Goal: Transaction & Acquisition: Purchase product/service

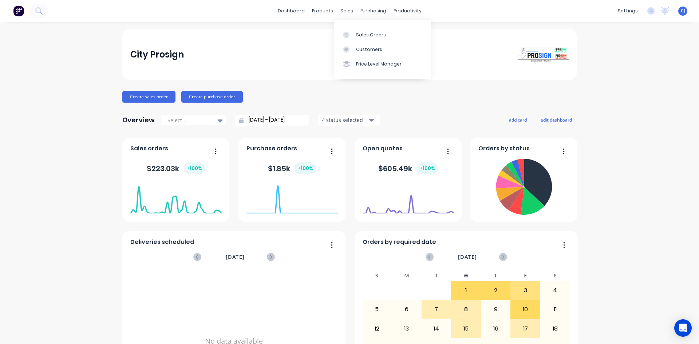
click at [344, 12] on div "sales" at bounding box center [347, 10] width 20 height 11
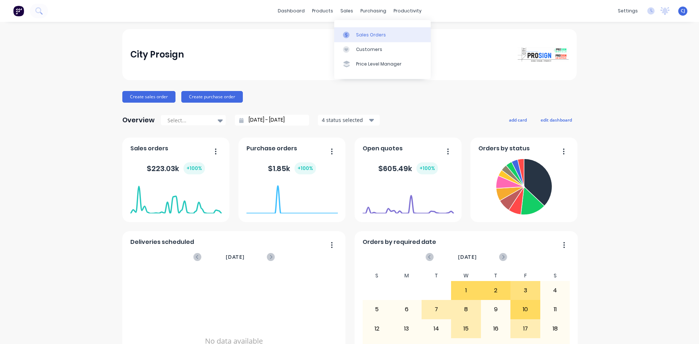
click at [357, 33] on div "Sales Orders" at bounding box center [371, 35] width 30 height 7
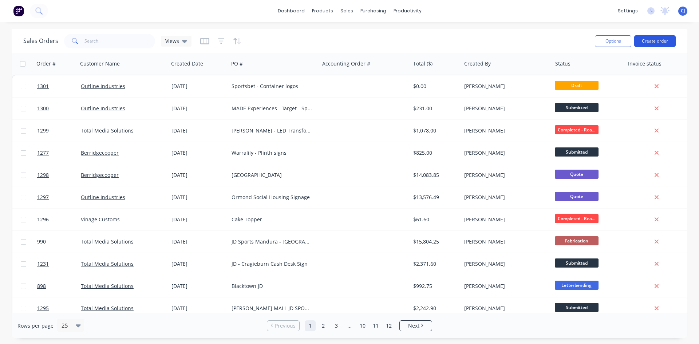
click at [669, 43] on button "Create order" at bounding box center [655, 41] width 42 height 12
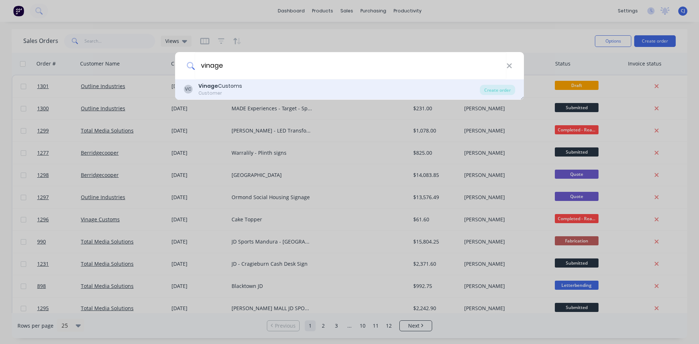
type input "vinage"
click at [202, 83] on b "Vinage" at bounding box center [208, 85] width 20 height 7
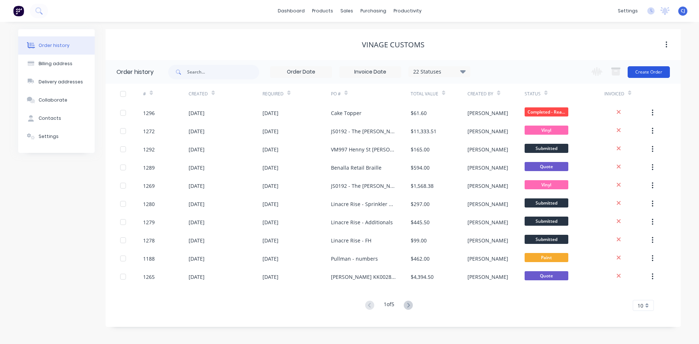
click at [639, 70] on button "Create Order" at bounding box center [649, 72] width 42 height 12
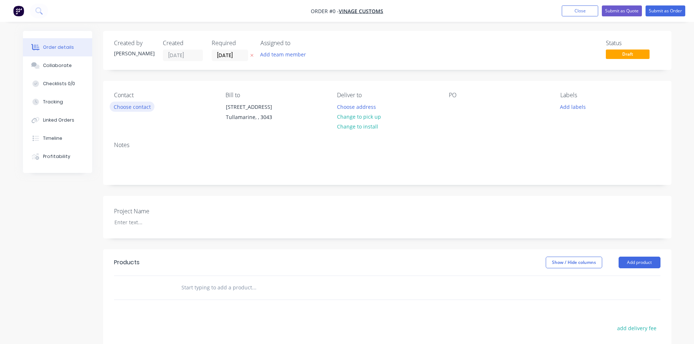
click at [147, 107] on button "Choose contact" at bounding box center [132, 107] width 45 height 10
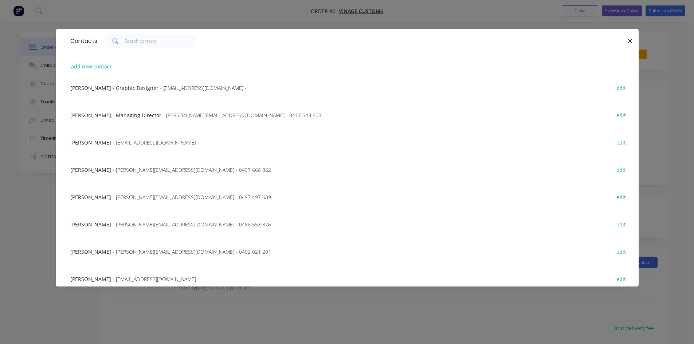
scroll to position [146, 0]
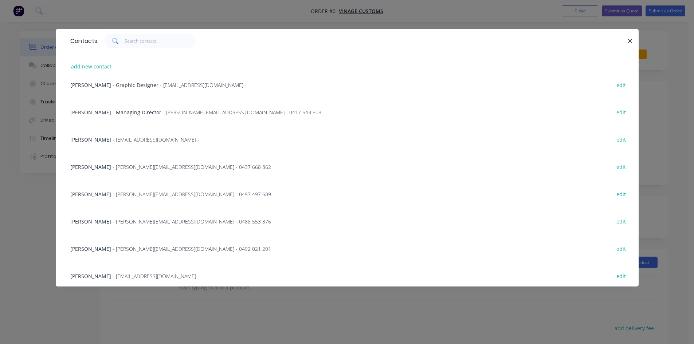
click at [125, 247] on span "- [PERSON_NAME][EMAIL_ADDRESS][DOMAIN_NAME] - 0492 021 201" at bounding box center [191, 248] width 158 height 7
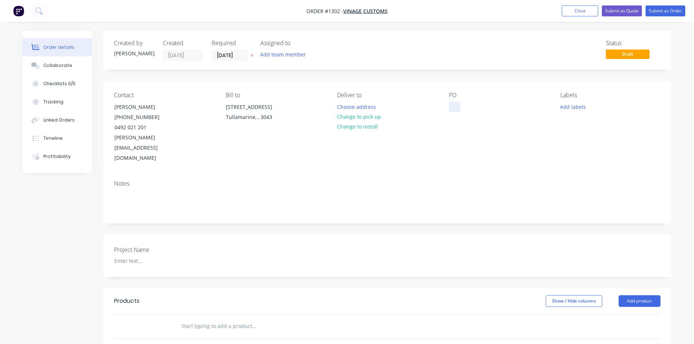
click at [453, 104] on div at bounding box center [455, 107] width 12 height 11
paste div
click at [406, 174] on div "Notes" at bounding box center [387, 198] width 568 height 49
click at [447, 106] on div "Contact [PERSON_NAME] [PHONE_NUMBER] [PERSON_NAME][EMAIL_ADDRESS][DOMAIN_NAME] …" at bounding box center [387, 128] width 568 height 94
drag, startPoint x: 452, startPoint y: 107, endPoint x: 520, endPoint y: 105, distance: 68.1
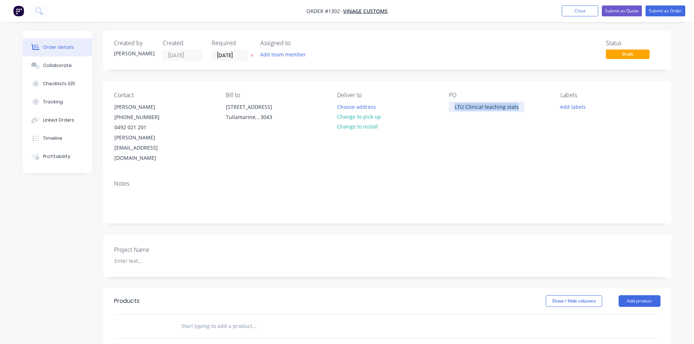
click at [520, 105] on div "LTU Clinical teaching stats" at bounding box center [487, 107] width 76 height 11
copy div "LTU Clinical teaching stats"
click at [188, 319] on input "text" at bounding box center [254, 326] width 146 height 15
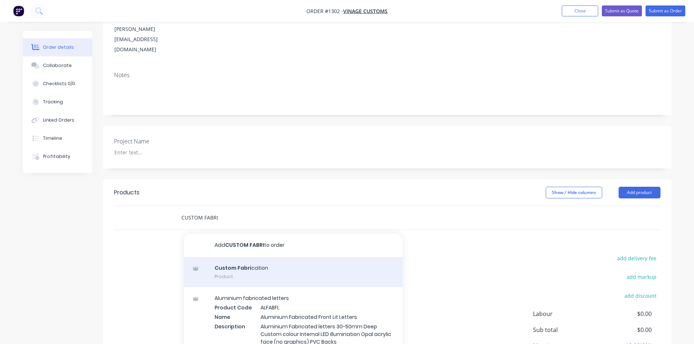
scroll to position [109, 0]
type input "CUSTOM FABRI"
click at [221, 260] on div "Custom Fabri cation Product" at bounding box center [293, 271] width 218 height 31
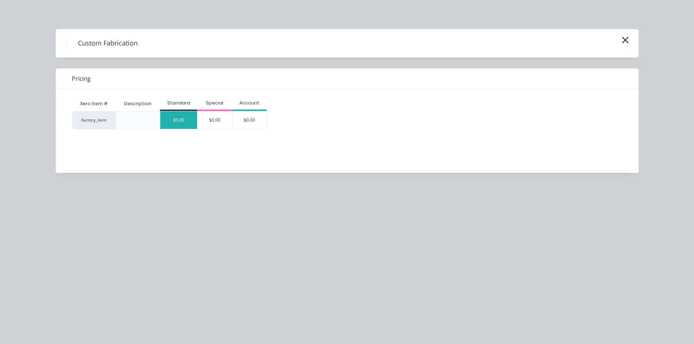
click at [184, 120] on div "$0.00" at bounding box center [178, 119] width 37 height 17
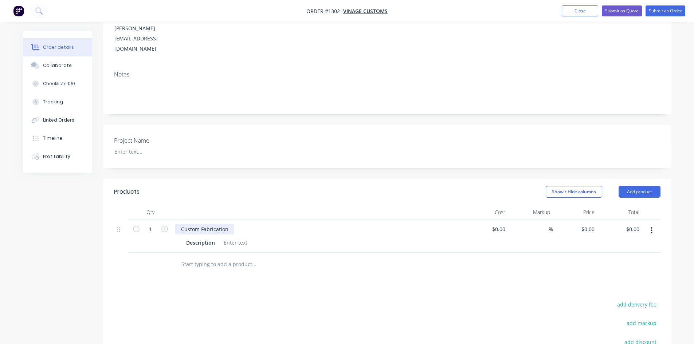
click at [228, 224] on div "Custom Fabrication" at bounding box center [204, 229] width 59 height 11
drag, startPoint x: 224, startPoint y: 209, endPoint x: 168, endPoint y: 209, distance: 56.1
click at [168, 220] on div "1 Custom Fabrication Description $0.00 $0.00 % $0.00 $0.00 $0.00 $0.00" at bounding box center [387, 236] width 546 height 33
click at [234, 237] on div at bounding box center [235, 242] width 29 height 11
paste div
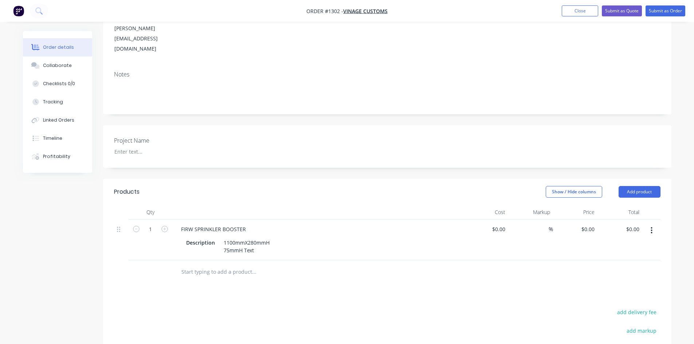
click at [257, 265] on div "Products Show / Hide columns Add product Qty Cost Markup Price Total 1 FIRW SPR…" at bounding box center [387, 319] width 568 height 280
click at [270, 237] on div "1100mmX280mmH75mmH Text" at bounding box center [262, 242] width 82 height 11
click at [192, 224] on div "FIRW SPRINKLER BOOSTER" at bounding box center [213, 229] width 76 height 11
click at [651, 227] on icon "button" at bounding box center [651, 230] width 1 height 7
click at [631, 259] on div "Duplicate" at bounding box center [625, 264] width 56 height 11
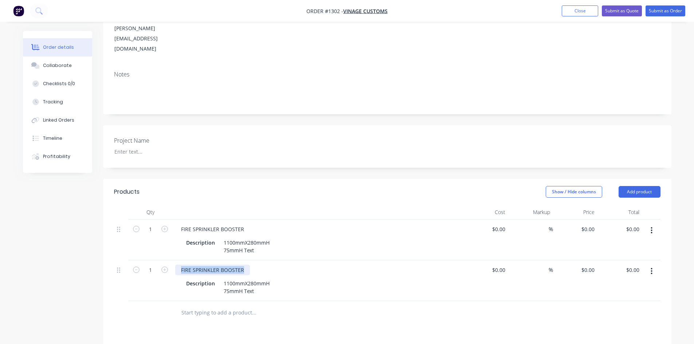
drag, startPoint x: 243, startPoint y: 248, endPoint x: 176, endPoint y: 240, distance: 67.1
click at [174, 260] on div "FIRE SPRINKLER BOOSTER Description 1100mmX280mmH 75mmH Text" at bounding box center [317, 280] width 291 height 41
click at [249, 278] on div "1100mmX280mmH 75mmH Text" at bounding box center [247, 287] width 52 height 18
click at [651, 265] on button "button" at bounding box center [651, 271] width 17 height 13
drag, startPoint x: 621, startPoint y: 280, endPoint x: 584, endPoint y: 279, distance: 37.5
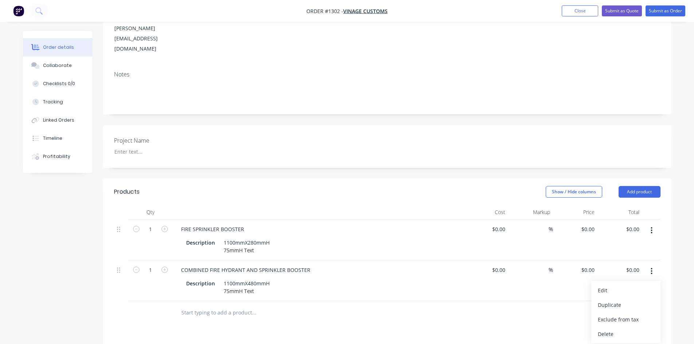
click at [621, 300] on div "Duplicate" at bounding box center [625, 305] width 56 height 11
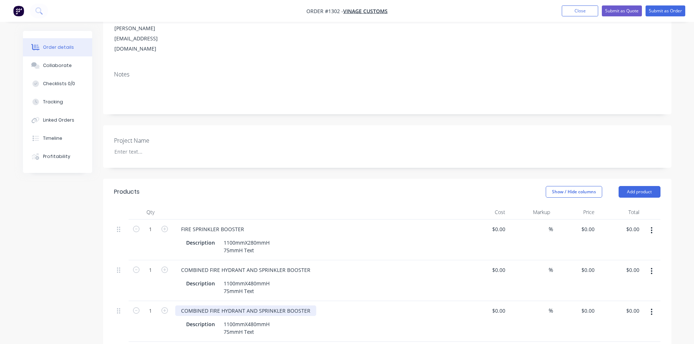
click at [220, 305] on div "COMBINED FIRE HYDRANT AND SPRINKLER BOOSTER" at bounding box center [245, 310] width 141 height 11
drag, startPoint x: 179, startPoint y: 290, endPoint x: 209, endPoint y: 289, distance: 29.1
click at [209, 305] on div "COMBINED FIRE HYDRANT AND SPRINKLER BOOSTER" at bounding box center [245, 310] width 141 height 11
drag, startPoint x: 216, startPoint y: 288, endPoint x: 284, endPoint y: 284, distance: 67.8
click at [284, 301] on div "FIRE HYDRANT AND SPRINKLER BOOSTER Description 1100mmX480mmH 75mmH Text" at bounding box center [317, 321] width 291 height 41
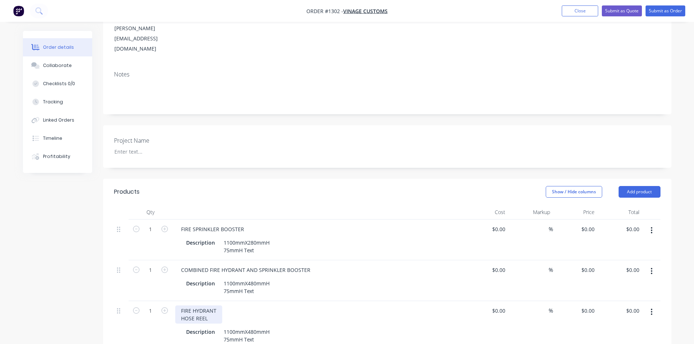
click at [181, 305] on div "FIRE HYDRANT HOSE REEL" at bounding box center [198, 314] width 47 height 18
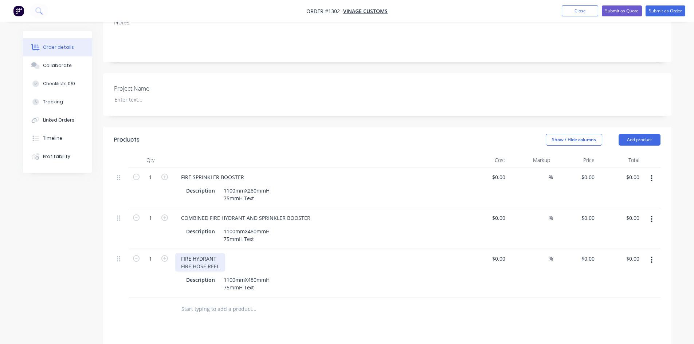
scroll to position [182, 0]
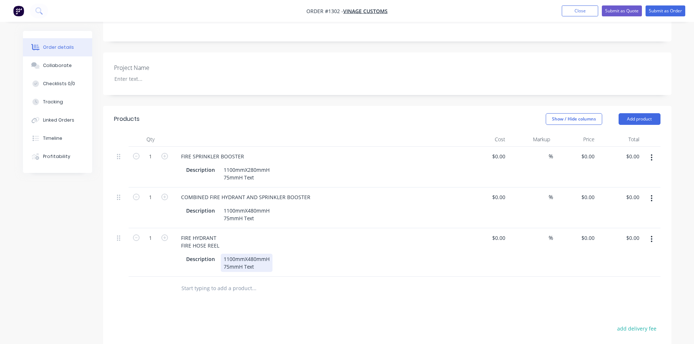
click at [266, 254] on div "1100mmX480mmH 75mmH Text" at bounding box center [247, 263] width 52 height 18
drag, startPoint x: 238, startPoint y: 245, endPoint x: 213, endPoint y: 239, distance: 26.2
click at [213, 254] on div "Description 1100mmX480mmH 75mmH Text" at bounding box center [316, 263] width 266 height 18
paste div
click at [222, 254] on div "300mmX150mmH 20mmH Text" at bounding box center [245, 263] width 49 height 18
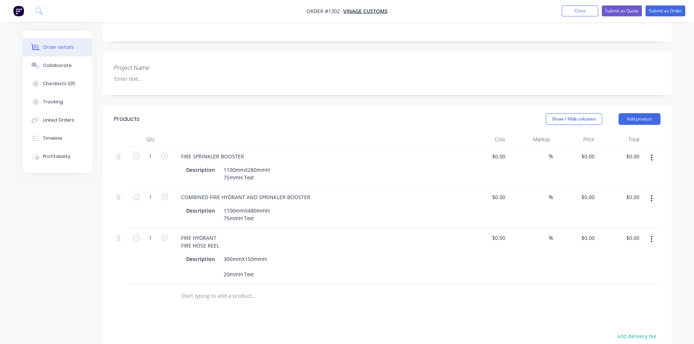
click at [265, 284] on div "Products Show / Hide columns Add product Qty Cost Markup Price Total 1 FIRE SPR…" at bounding box center [387, 294] width 568 height 377
click at [651, 236] on icon "button" at bounding box center [651, 239] width 1 height 7
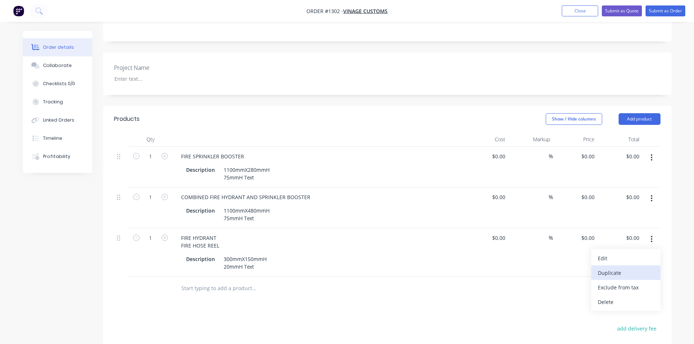
click at [608, 268] on div "Duplicate" at bounding box center [625, 273] width 56 height 11
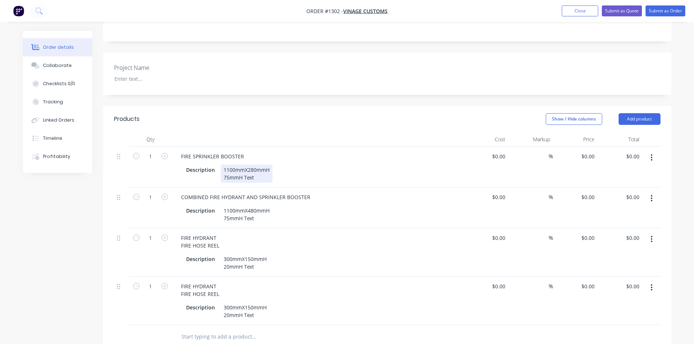
click at [242, 164] on div "FIRE SPRINKLER BOOSTER Description 1100mmX280mmH 75mmH Text" at bounding box center [317, 167] width 291 height 41
click at [256, 165] on div "1100mmX280mmH 75mmH Text" at bounding box center [247, 174] width 52 height 18
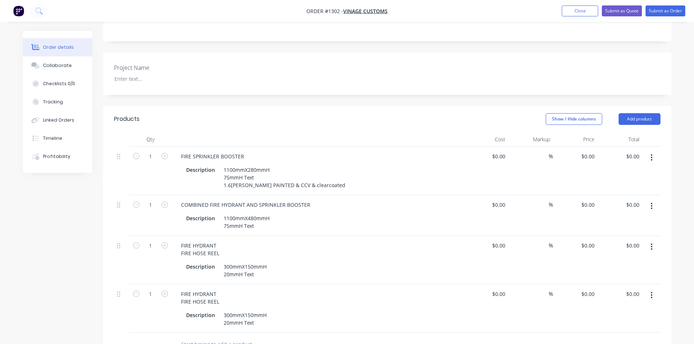
click at [295, 108] on header "Products Show / Hide columns Add product" at bounding box center [387, 119] width 568 height 26
click at [261, 213] on div "1100mmX480mmH 75mmH Text" at bounding box center [247, 222] width 52 height 18
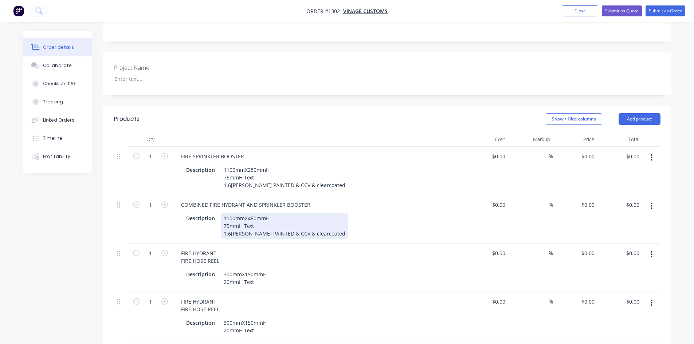
click at [249, 213] on div "1100mmX480mmH 75mmH Text 1.6[PERSON_NAME] PAINTED & CCV & clearcoated" at bounding box center [284, 226] width 127 height 26
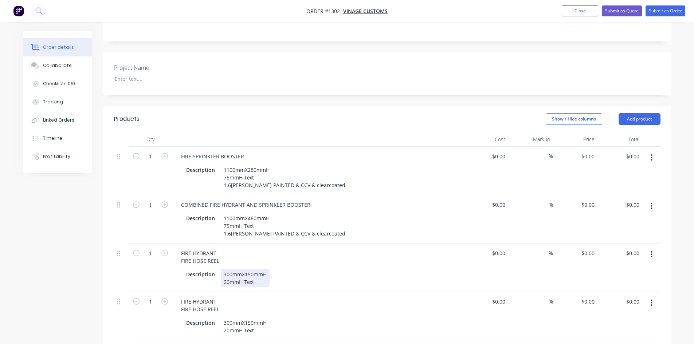
click at [257, 269] on div "300mmX150mmH 20mmH Text" at bounding box center [245, 278] width 49 height 18
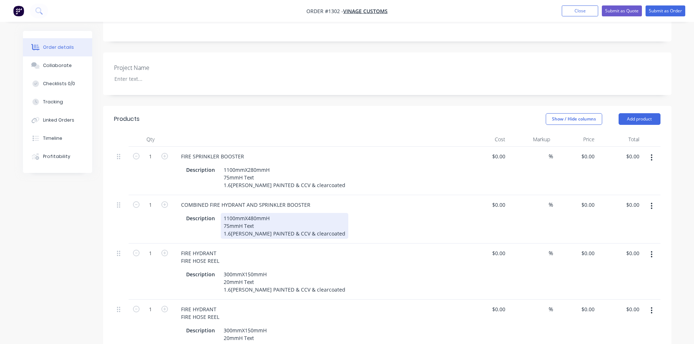
click at [255, 213] on div "1100mmX480mmH 75mmH Text 1.6[PERSON_NAME] PAINTED & CCV & clearcoated" at bounding box center [284, 226] width 127 height 26
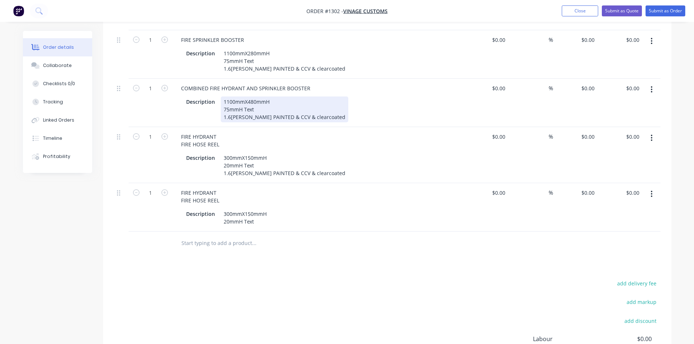
scroll to position [328, 0]
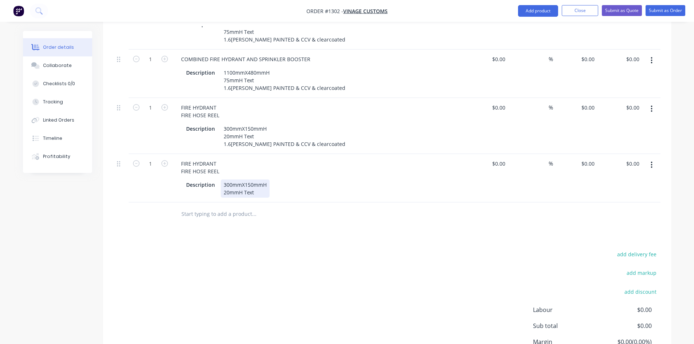
click at [256, 179] on div "300mmX150mmH 20mmH Text" at bounding box center [245, 188] width 49 height 18
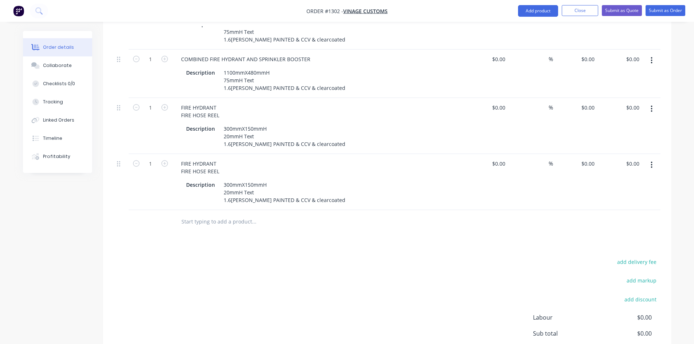
click at [224, 228] on div "Products Show / Hide columns Add product Qty Cost Markup Price Total 1 FIRE SPR…" at bounding box center [387, 184] width 568 height 448
click at [199, 214] on input "text" at bounding box center [254, 221] width 146 height 15
click at [649, 158] on button "button" at bounding box center [651, 164] width 17 height 13
click at [628, 193] on div "Duplicate" at bounding box center [625, 198] width 56 height 11
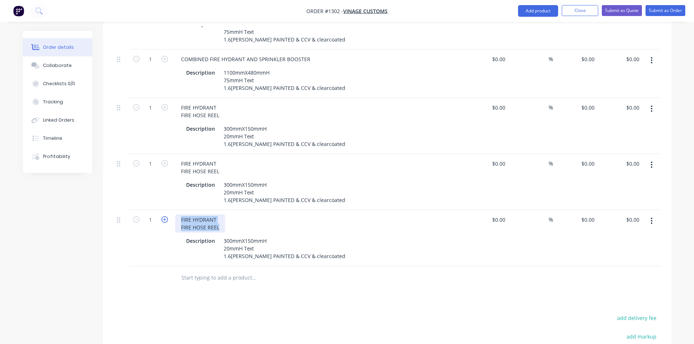
drag, startPoint x: 221, startPoint y: 208, endPoint x: 166, endPoint y: 197, distance: 55.7
click at [166, 210] on div "1 FIRE HYDRANT FIRE HOSE REEL Description 300mmX150mmH 20mmH Text 1.6[PERSON_NA…" at bounding box center [387, 238] width 546 height 56
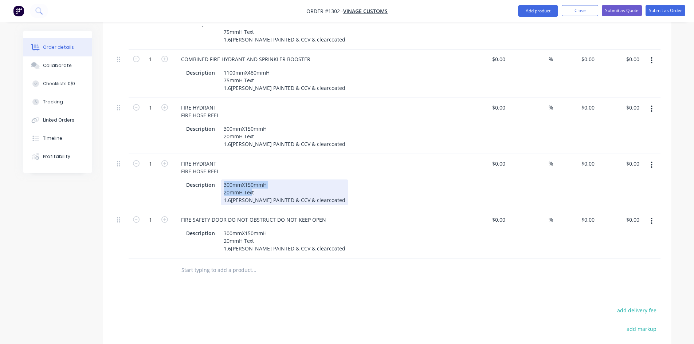
drag, startPoint x: 223, startPoint y: 163, endPoint x: 252, endPoint y: 170, distance: 29.9
click at [252, 179] on div "300mmX150mmH 20mmH Text 1.6[PERSON_NAME] PAINTED & CCV & clearcoated" at bounding box center [284, 192] width 127 height 26
click at [258, 189] on div "50mmH Textt 1.6[PERSON_NAME] PAINTED & CCV & clearcoated" at bounding box center [285, 196] width 122 height 15
click at [265, 179] on div "800mmX175mmH 50mmH Text 1.6[PERSON_NAME] PAINTED & CCV & clearcoated" at bounding box center [284, 192] width 127 height 26
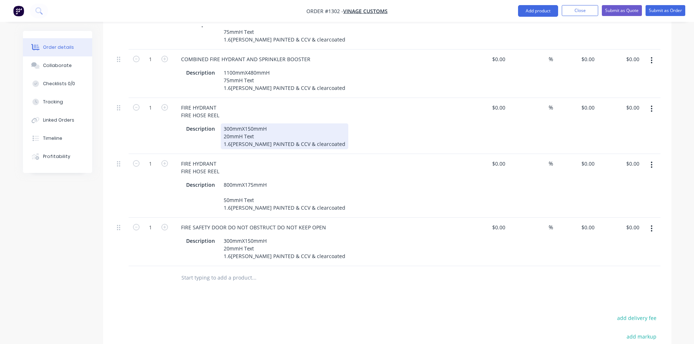
click at [287, 129] on div "300mmX150mmH 20mmH Text 1.6[PERSON_NAME] PAINTED & CCV & clearcoated" at bounding box center [284, 136] width 127 height 26
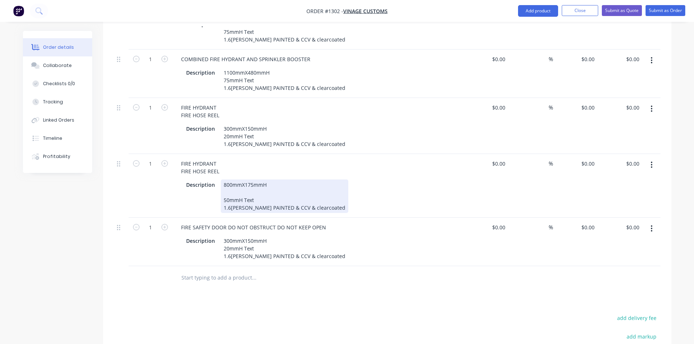
click at [256, 179] on div "800mmX175mmH 50mmH Text 1.6[PERSON_NAME] PAINTED & CCV & clearcoated" at bounding box center [284, 195] width 127 height 33
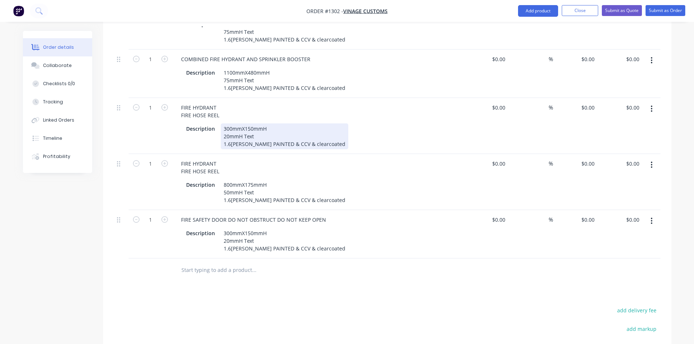
click at [257, 131] on div "FIRE HYDRANT FIRE HOSE REEL Description 300mmX150mmH 20mmH Text 1.6[PERSON_NAME…" at bounding box center [317, 126] width 291 height 56
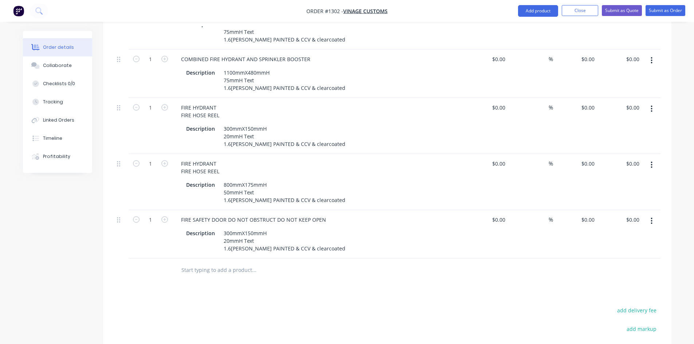
click at [653, 214] on button "button" at bounding box center [651, 220] width 17 height 13
click at [633, 249] on div "Duplicate" at bounding box center [625, 254] width 56 height 11
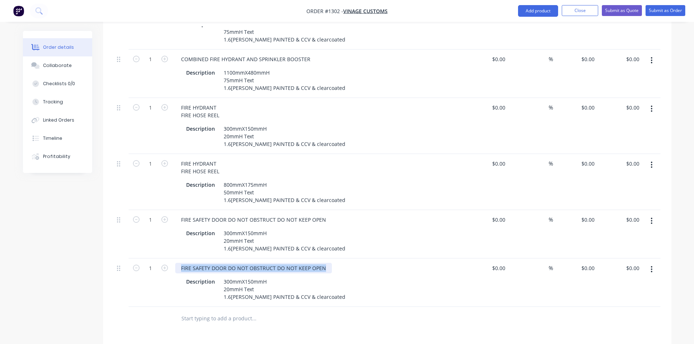
drag, startPoint x: 325, startPoint y: 248, endPoint x: 170, endPoint y: 255, distance: 155.2
click at [170, 258] on div "1 FIRE SAFETY DOOR DO NOT OBSTRUCT DO NOT KEEP OPEN Description 300mmX150mmH 20…" at bounding box center [387, 282] width 546 height 48
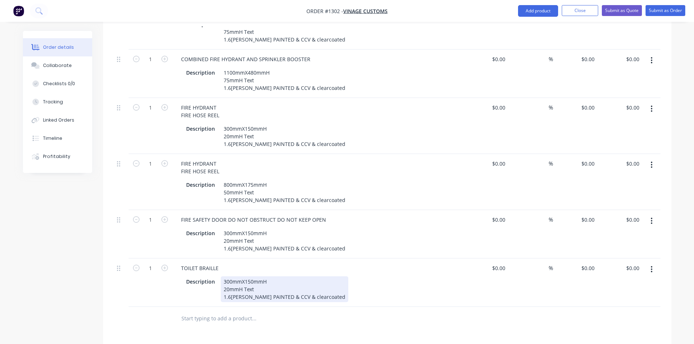
click at [228, 276] on div "300mmX150mmH 20mmH Text 1.6[PERSON_NAME] PAINTED & CCV & clearcoated" at bounding box center [284, 289] width 127 height 26
drag, startPoint x: 216, startPoint y: 260, endPoint x: 243, endPoint y: 266, distance: 28.1
click at [243, 276] on div "Description 300mmX150mmH 20mmH Text 1.6[PERSON_NAME] PAINTED & CCV & clearcoated" at bounding box center [316, 289] width 266 height 26
drag, startPoint x: 253, startPoint y: 267, endPoint x: 217, endPoint y: 258, distance: 36.8
click at [217, 276] on div "Description 300mmX150mmH 20mmH Text 1.6[PERSON_NAME] PAINTED & CCV & clearcoated" at bounding box center [316, 289] width 266 height 26
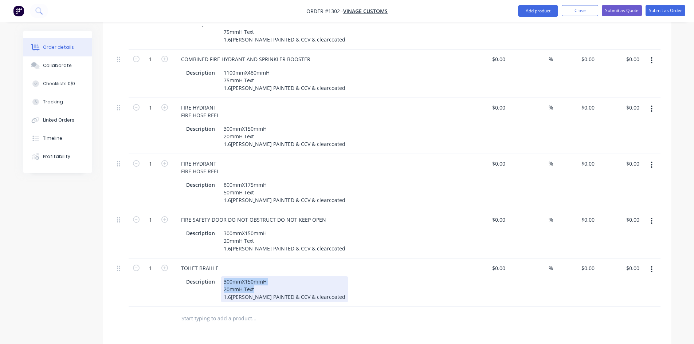
paste div
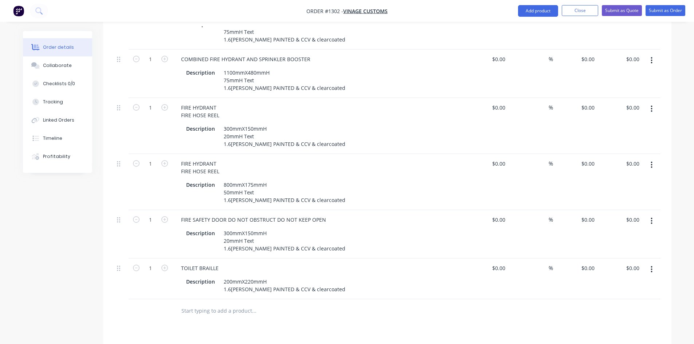
drag, startPoint x: 290, startPoint y: 245, endPoint x: 291, endPoint y: 265, distance: 19.7
click at [290, 263] on div "TOILET BRAILLE" at bounding box center [317, 268] width 285 height 11
drag, startPoint x: 321, startPoint y: 268, endPoint x: 217, endPoint y: 270, distance: 104.1
click at [217, 276] on div "Description 200mmX220mmH 1.6[PERSON_NAME] PAINTED & CCV & clearcoated" at bounding box center [316, 285] width 266 height 18
click at [282, 296] on input "text" at bounding box center [254, 303] width 146 height 15
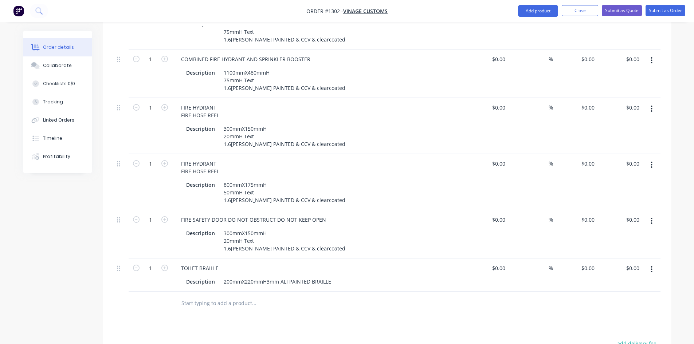
click at [647, 263] on button "button" at bounding box center [651, 269] width 17 height 13
click at [620, 298] on div "Duplicate" at bounding box center [625, 303] width 56 height 11
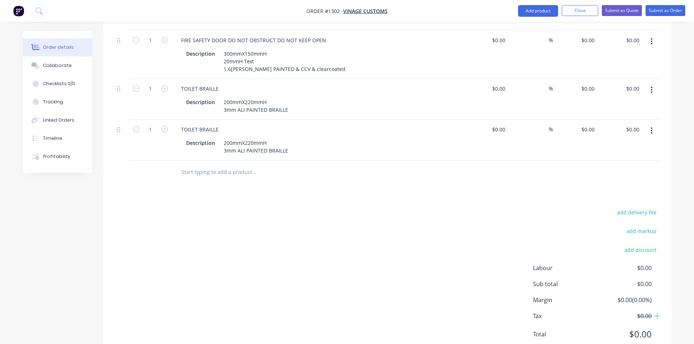
scroll to position [510, 0]
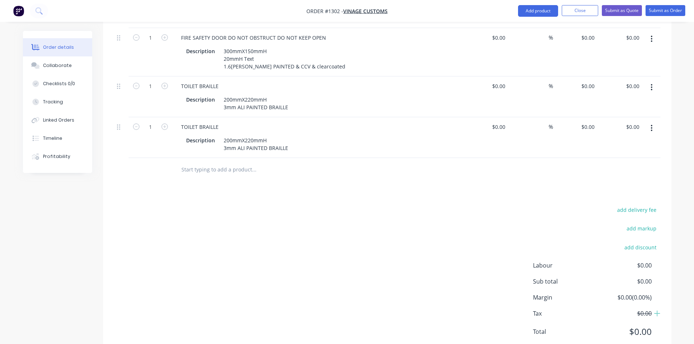
click at [216, 117] on div "TOILET BRAILLE Description 200mmX220mmH 3mm ALI PAINTED BRAILLE" at bounding box center [317, 137] width 291 height 41
click at [191, 122] on div "TOILET BRAILLE" at bounding box center [199, 127] width 49 height 11
click at [652, 124] on icon "button" at bounding box center [651, 128] width 2 height 8
click at [622, 157] on div "Duplicate" at bounding box center [625, 162] width 56 height 11
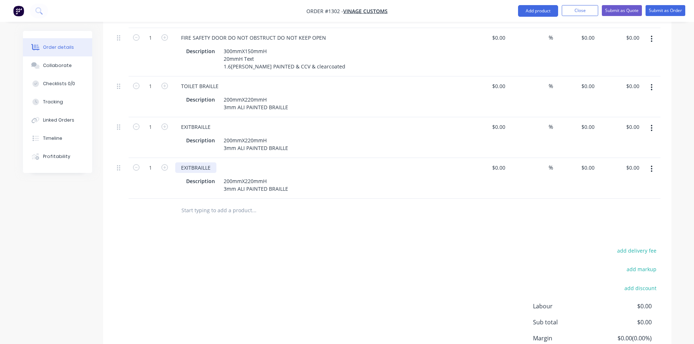
click at [190, 162] on div "EXITBRAILLE" at bounding box center [195, 167] width 41 height 11
click at [192, 122] on div "EXITBRAILLE" at bounding box center [195, 127] width 41 height 11
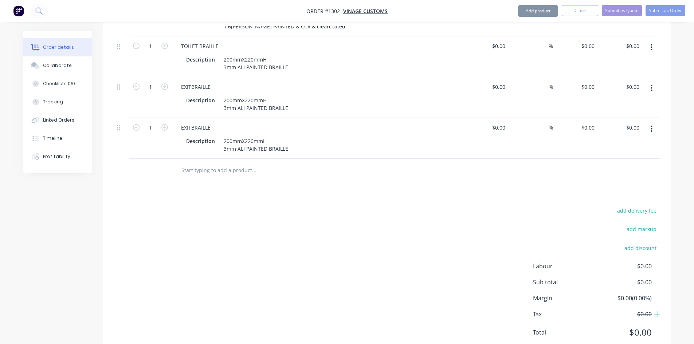
scroll to position [553, 0]
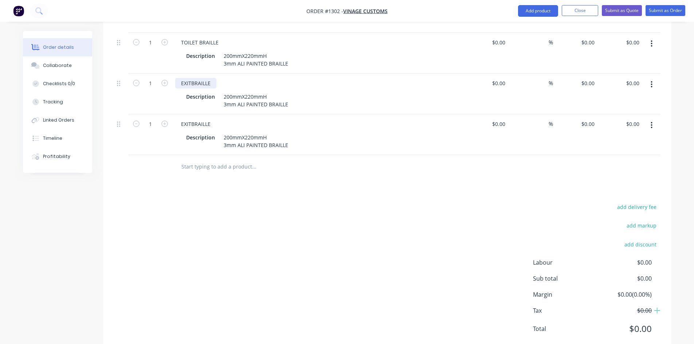
click at [192, 78] on div "EXITBRAILLE" at bounding box center [195, 83] width 41 height 11
drag, startPoint x: 192, startPoint y: 103, endPoint x: 173, endPoint y: 105, distance: 19.4
click at [173, 114] on div "EXITBRAILLE Description 200mmX220mmH 3mm ALI PAINTED BRAILLE" at bounding box center [317, 134] width 291 height 41
click at [188, 119] on div "EXITBRAILLE" at bounding box center [195, 124] width 41 height 11
click at [190, 119] on div "EXITBRAILLE" at bounding box center [195, 124] width 41 height 11
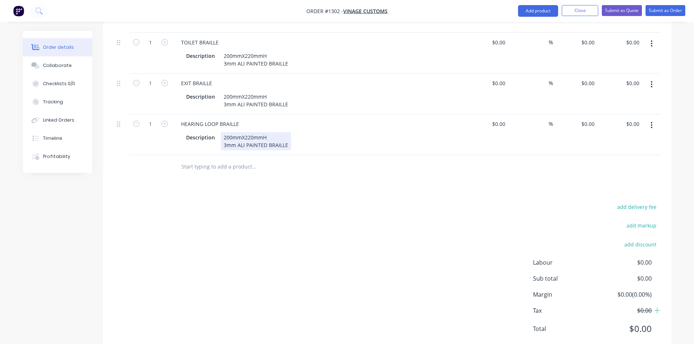
click at [253, 132] on div "200mmX220mmH 3mm ALI PAINTED BRAILLE" at bounding box center [256, 141] width 70 height 18
drag, startPoint x: 222, startPoint y: 117, endPoint x: 275, endPoint y: 116, distance: 53.5
click at [275, 132] on div "200mmX220mmH 3mm ALI PAINTED BRAILLE" at bounding box center [256, 141] width 70 height 18
paste div
click at [647, 119] on button "button" at bounding box center [651, 125] width 17 height 13
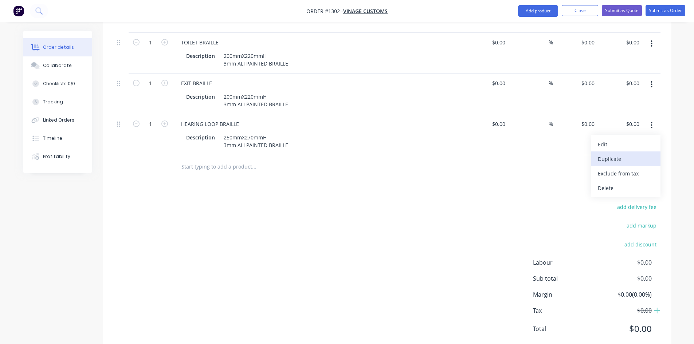
click at [616, 154] on div "Duplicate" at bounding box center [625, 159] width 56 height 11
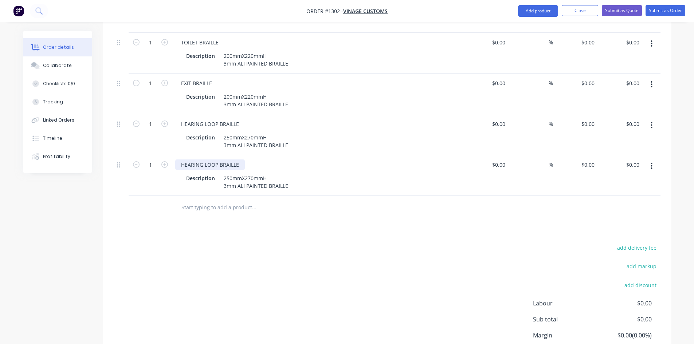
drag, startPoint x: 202, startPoint y: 141, endPoint x: 193, endPoint y: 143, distance: 9.0
click at [202, 159] on div "HEARING LOOP BRAILLE" at bounding box center [210, 164] width 70 height 11
drag, startPoint x: 182, startPoint y: 144, endPoint x: 250, endPoint y: 145, distance: 68.8
click at [250, 159] on div "HEARING LOOP BRAILLE" at bounding box center [317, 164] width 285 height 11
paste div
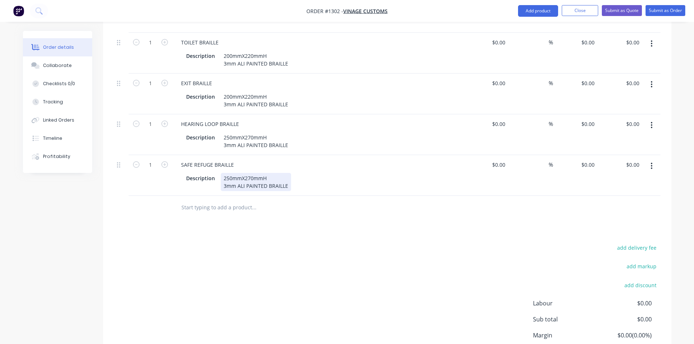
click at [221, 173] on div "250mmX270mmH 3mm ALI PAINTED BRAILLE" at bounding box center [256, 182] width 70 height 18
drag, startPoint x: 223, startPoint y: 155, endPoint x: 280, endPoint y: 157, distance: 56.5
click at [280, 173] on div "250mmX270mmH 3mm ALI PAINTED BRAILLE" at bounding box center [256, 182] width 70 height 18
paste div
click at [649, 159] on button "button" at bounding box center [651, 165] width 17 height 13
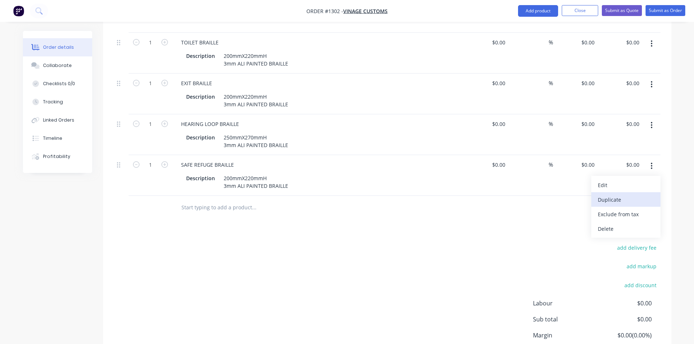
click at [619, 194] on div "Duplicate" at bounding box center [625, 199] width 56 height 11
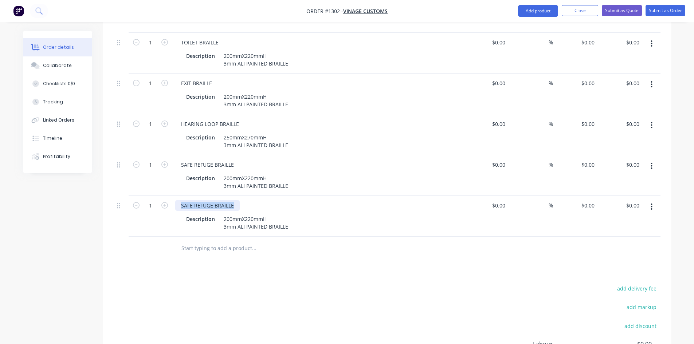
drag, startPoint x: 232, startPoint y: 184, endPoint x: 175, endPoint y: 183, distance: 56.8
click at [175, 200] on div "SAFE REFUGE BRAILLE" at bounding box center [207, 205] width 64 height 11
paste div
drag, startPoint x: 266, startPoint y: 199, endPoint x: 219, endPoint y: 199, distance: 46.6
click at [219, 214] on div "Description 200mmX220mmH 3mm ALI PAINTED BRAILLE" at bounding box center [316, 223] width 266 height 18
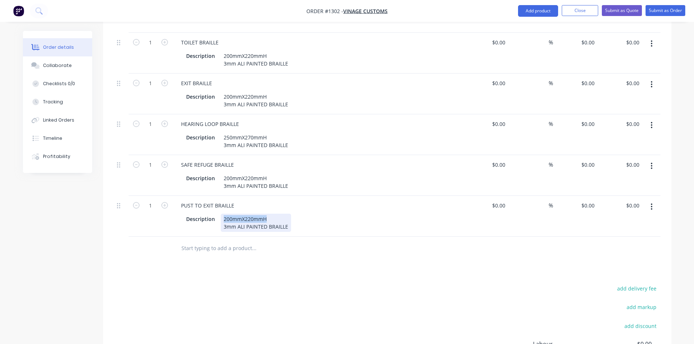
paste div
click at [652, 204] on icon "button" at bounding box center [651, 207] width 1 height 7
click at [613, 235] on div "Duplicate" at bounding box center [625, 240] width 56 height 11
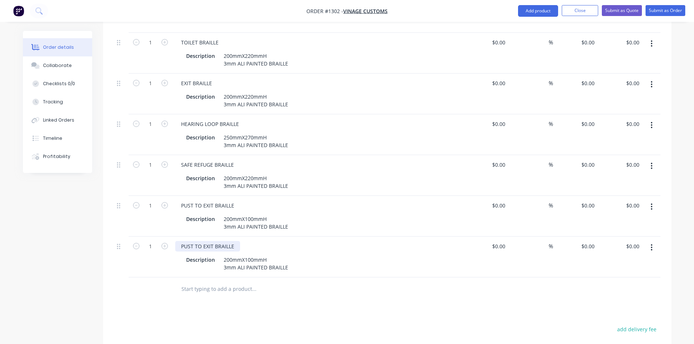
click at [227, 241] on div "PUST TO EXIT BRAILLE" at bounding box center [207, 246] width 65 height 11
drag, startPoint x: 232, startPoint y: 227, endPoint x: 169, endPoint y: 225, distance: 63.4
click at [169, 237] on div "1 PUST TO EXIT BRAILLE Description 200mmX100mmH 3mm ALI PAINTED BRAILLE $0.00 $…" at bounding box center [387, 257] width 546 height 41
drag, startPoint x: 244, startPoint y: 223, endPoint x: 241, endPoint y: 228, distance: 5.5
click at [244, 241] on div "SPRINKLER CONTROL VALVES" at bounding box center [216, 246] width 83 height 11
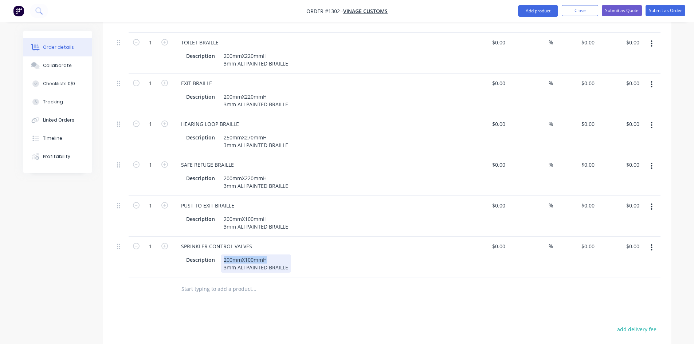
drag, startPoint x: 245, startPoint y: 237, endPoint x: 287, endPoint y: 249, distance: 43.9
click at [287, 254] on div "200mmX100mmH 3mm ALI PAINTED BRAILLE" at bounding box center [256, 263] width 70 height 18
drag, startPoint x: 288, startPoint y: 249, endPoint x: 216, endPoint y: 237, distance: 72.7
click at [217, 254] on div "Description 200mmX100mmH 3mm ALI PAINTED BRAILLE" at bounding box center [316, 263] width 266 height 18
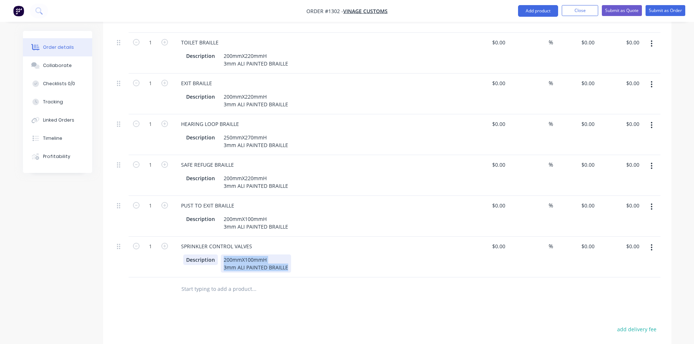
paste div
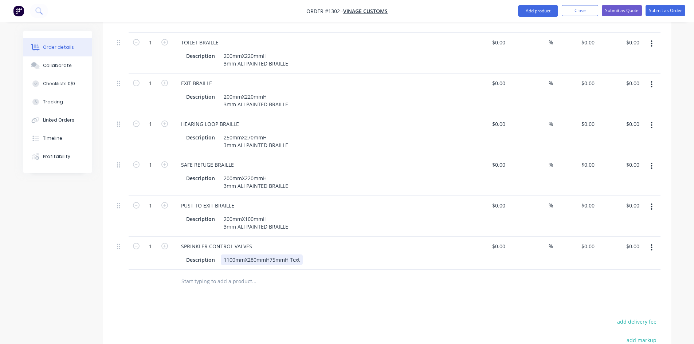
drag, startPoint x: 300, startPoint y: 237, endPoint x: 287, endPoint y: 240, distance: 13.0
click at [300, 254] on div "1100mmX280mmH75mmH Text" at bounding box center [262, 259] width 82 height 11
click at [269, 254] on div "1100mmX280mmH75mmH Text" at bounding box center [262, 259] width 82 height 11
click at [259, 254] on div "1100mmX280mmH 75mmH Text" at bounding box center [247, 263] width 52 height 18
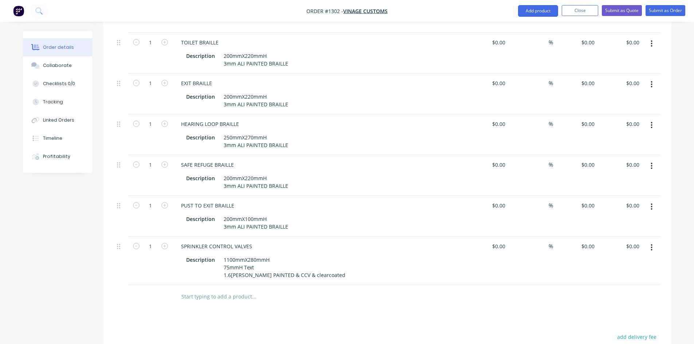
drag, startPoint x: 262, startPoint y: 279, endPoint x: 269, endPoint y: 274, distance: 8.1
click at [262, 289] on input "text" at bounding box center [254, 296] width 146 height 15
click at [648, 241] on button "button" at bounding box center [651, 247] width 17 height 13
click at [621, 276] on div "Duplicate" at bounding box center [625, 281] width 56 height 11
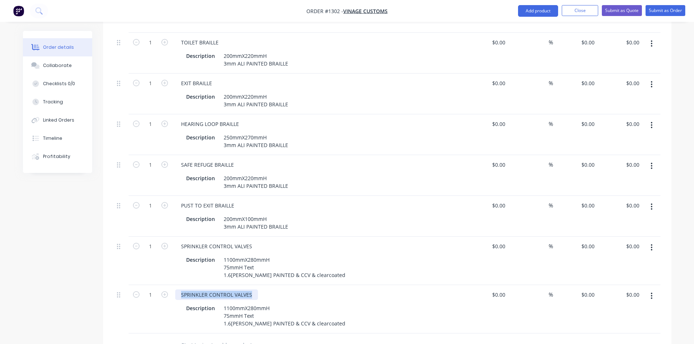
drag, startPoint x: 253, startPoint y: 276, endPoint x: 179, endPoint y: 273, distance: 73.6
click at [179, 289] on div "SPRINKLER CONTROL VALVES" at bounding box center [216, 294] width 83 height 11
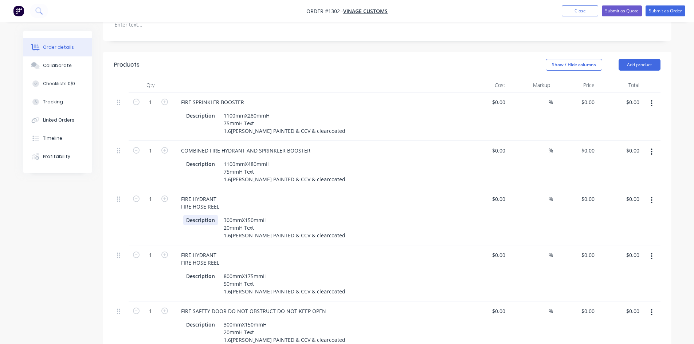
scroll to position [226, 0]
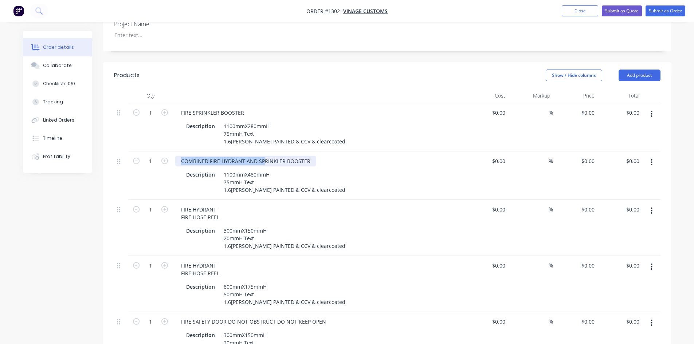
drag, startPoint x: 179, startPoint y: 141, endPoint x: 306, endPoint y: 141, distance: 126.7
click at [306, 156] on div "COMBINED FIRE HYDRANT AND SPRINKLER BOOSTER" at bounding box center [245, 161] width 141 height 11
drag, startPoint x: 309, startPoint y: 140, endPoint x: 179, endPoint y: 144, distance: 129.7
click at [179, 156] on div "COMBINED FIRE HYDRANT AND SPRINKLER BOOSTER" at bounding box center [245, 161] width 141 height 11
copy div "COMBINED FIRE HYDRANT AND SPRINKLER BOOSTER"
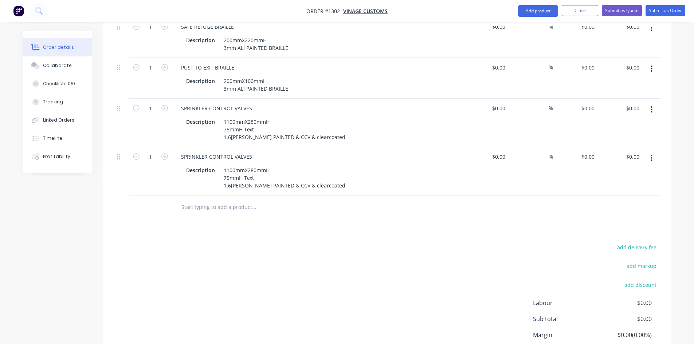
scroll to position [732, 0]
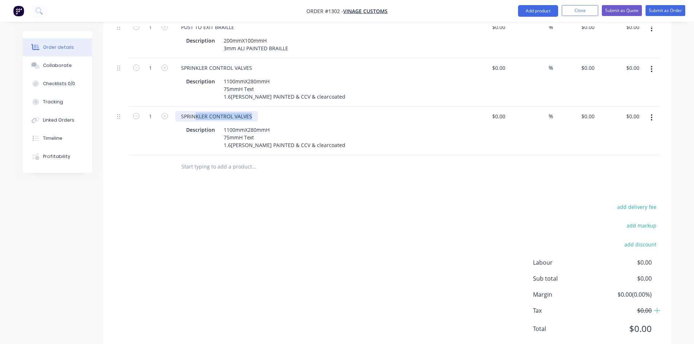
drag, startPoint x: 251, startPoint y: 94, endPoint x: 179, endPoint y: 99, distance: 71.5
click at [179, 111] on div "SPRINKLER CONTROL VALVES" at bounding box center [216, 116] width 83 height 11
click at [182, 111] on div "SPRINKLER CONTROL VALVES" at bounding box center [216, 116] width 83 height 11
drag, startPoint x: 180, startPoint y: 97, endPoint x: 250, endPoint y: 95, distance: 69.6
click at [250, 111] on div "SPRINKLER CONTROL VALVES" at bounding box center [216, 116] width 83 height 11
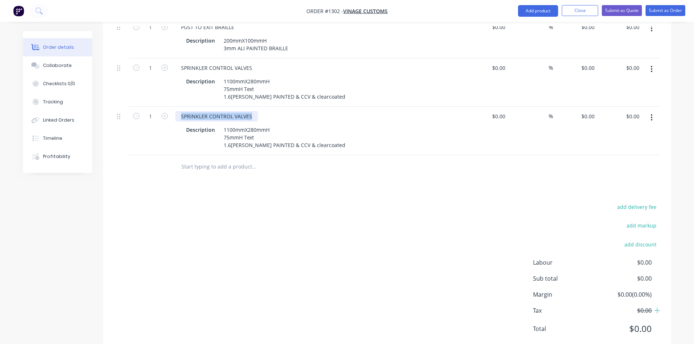
paste div
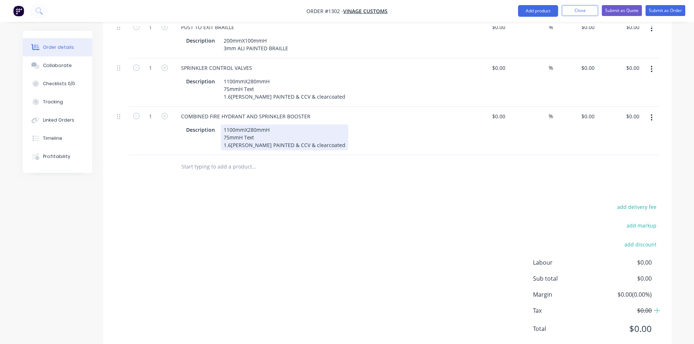
click at [250, 125] on div "1100mmX280mmH 75mmH Text 1.6[PERSON_NAME] PAINTED & CCV & clearcoated" at bounding box center [284, 138] width 127 height 26
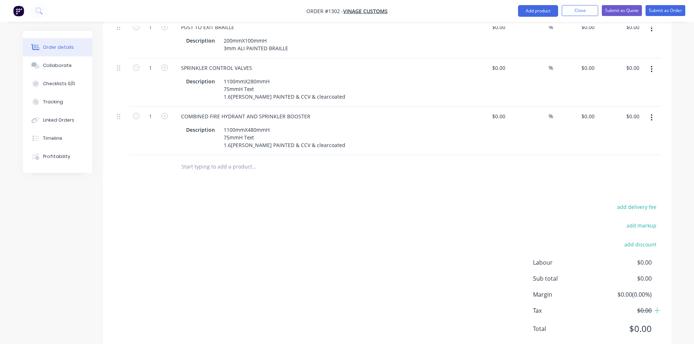
click at [648, 111] on button "button" at bounding box center [651, 117] width 17 height 13
click at [631, 146] on div "Duplicate" at bounding box center [625, 151] width 56 height 11
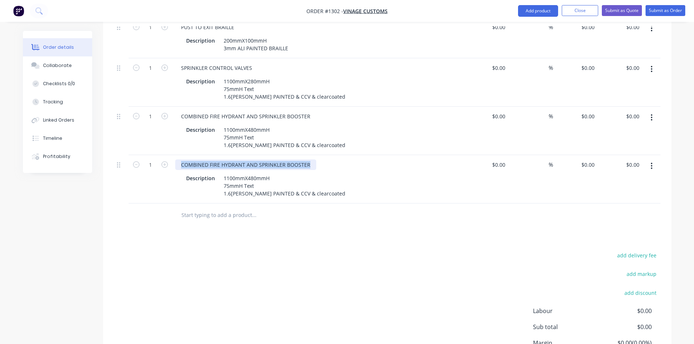
drag, startPoint x: 310, startPoint y: 145, endPoint x: 181, endPoint y: 144, distance: 129.2
click at [181, 159] on div "COMBINED FIRE HYDRANT AND SPRINKLER BOOSTER" at bounding box center [245, 164] width 141 height 11
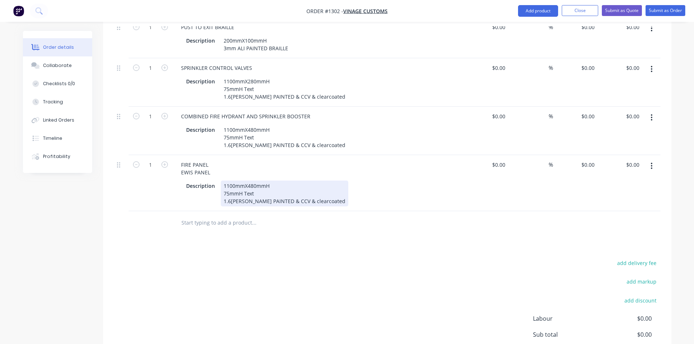
click at [232, 181] on div "1100mmX480mmH 75mmH Text 1.6[PERSON_NAME] PAINTED & CCV & clearcoated" at bounding box center [284, 194] width 127 height 26
drag, startPoint x: 223, startPoint y: 163, endPoint x: 251, endPoint y: 174, distance: 30.2
click at [251, 181] on div "1100mmX480mmH 75mmH Text 1.6[PERSON_NAME] PAINTED & CCV & clearcoated" at bounding box center [284, 194] width 127 height 26
paste div
click at [258, 190] on div "50mmH Textt 1.6[PERSON_NAME] PAINTED & CCV & clearcoated" at bounding box center [285, 197] width 122 height 15
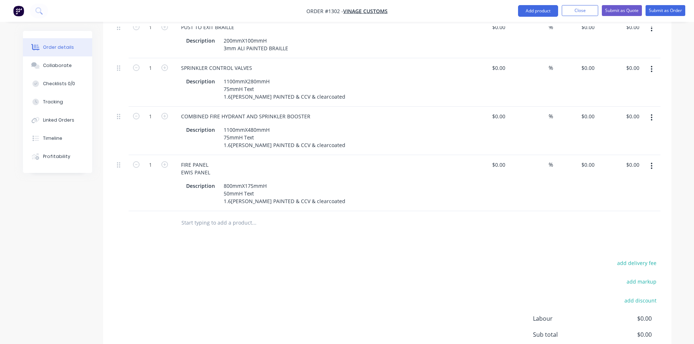
click at [280, 159] on div "FIRE PANEL EWIS PANEL" at bounding box center [317, 168] width 285 height 18
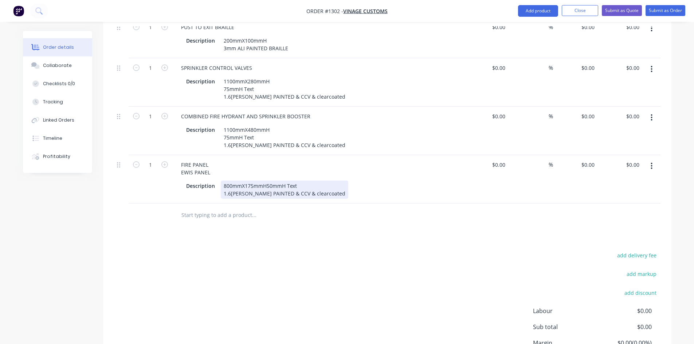
click at [266, 181] on div "800mmX175mmH50mmH Text 1.6[PERSON_NAME] PAINTED & CCV & clearcoated" at bounding box center [284, 190] width 127 height 18
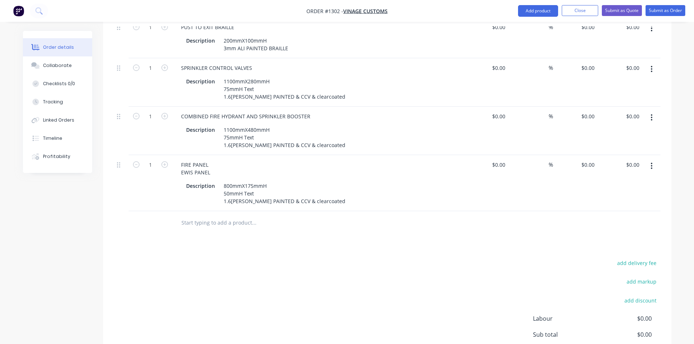
click at [654, 159] on button "button" at bounding box center [651, 165] width 17 height 13
click at [636, 194] on div "Duplicate" at bounding box center [625, 199] width 56 height 11
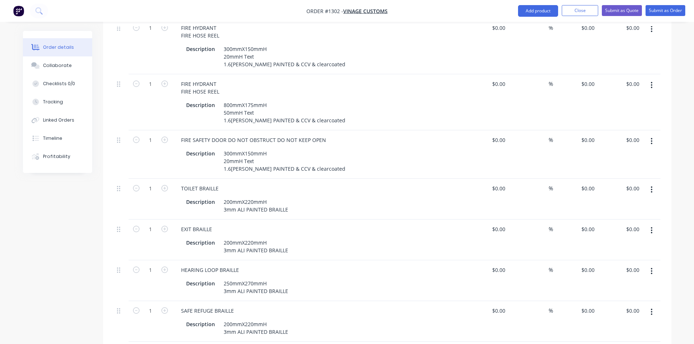
scroll to position [404, 0]
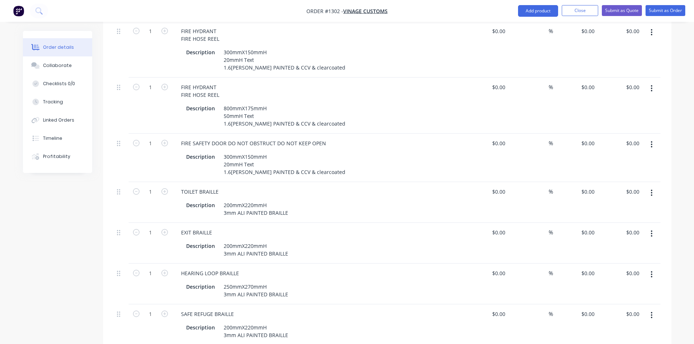
click at [648, 138] on button "button" at bounding box center [651, 144] width 17 height 13
click at [637, 173] on div "Duplicate" at bounding box center [625, 178] width 56 height 11
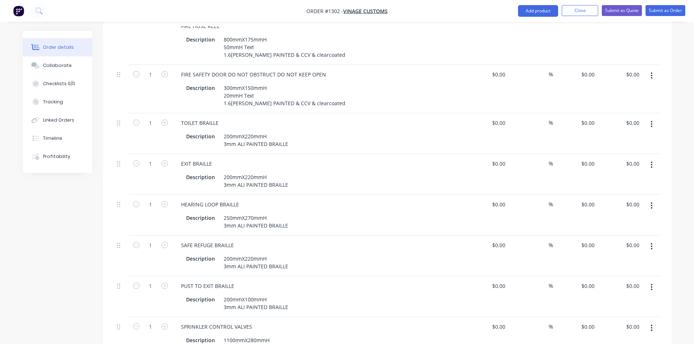
scroll to position [455, 0]
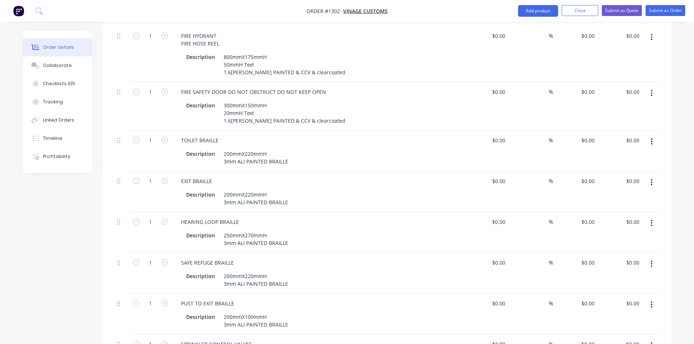
click at [655, 135] on button "button" at bounding box center [651, 141] width 17 height 13
click at [627, 170] on div "Duplicate" at bounding box center [625, 175] width 56 height 11
click at [648, 176] on button "button" at bounding box center [651, 182] width 17 height 13
click at [621, 211] on div "Duplicate" at bounding box center [625, 216] width 56 height 11
click at [652, 219] on icon "button" at bounding box center [651, 223] width 2 height 8
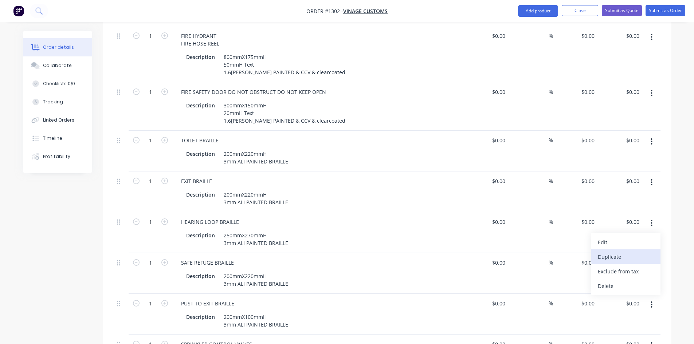
click at [625, 252] on div "Duplicate" at bounding box center [625, 257] width 56 height 11
click at [649, 257] on button "button" at bounding box center [651, 263] width 17 height 13
click at [621, 292] on div "Duplicate" at bounding box center [625, 297] width 56 height 11
click at [651, 301] on icon "button" at bounding box center [651, 305] width 2 height 8
click at [618, 333] on div "Duplicate" at bounding box center [625, 338] width 56 height 11
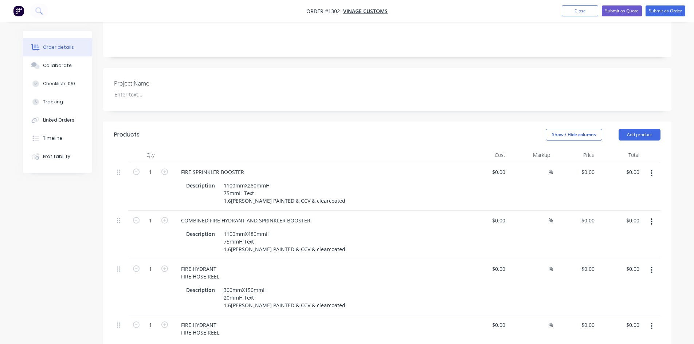
scroll to position [128, 0]
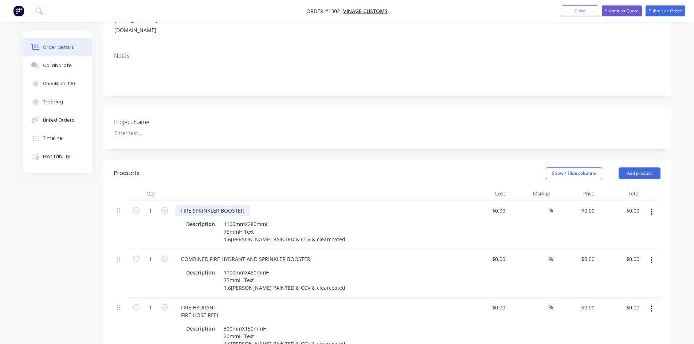
click at [181, 205] on div "FIRE SPRINKLER BOOSTER" at bounding box center [212, 210] width 75 height 11
click at [180, 254] on div "COMBINED FIRE HYDRANT AND SPRINKLER BOOSTER" at bounding box center [245, 259] width 141 height 11
click at [181, 302] on div "FIRE HYDRANT FIRE HOSE REEL" at bounding box center [200, 311] width 50 height 18
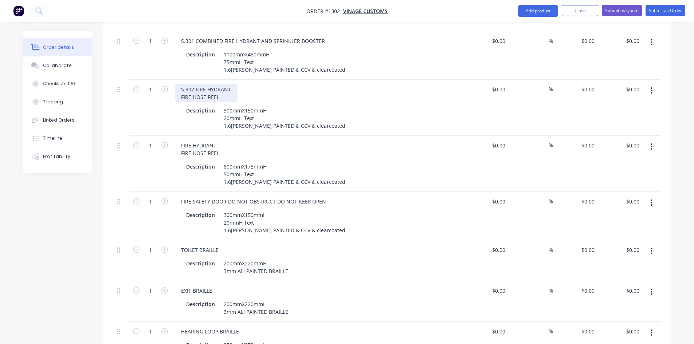
scroll to position [346, 0]
click at [181, 140] on div "FIRE HYDRANT FIRE HOSE REEL" at bounding box center [200, 149] width 50 height 18
click at [180, 140] on div "FIRE HYDRANT FIRE HOSE REEL" at bounding box center [200, 149] width 50 height 18
paste div
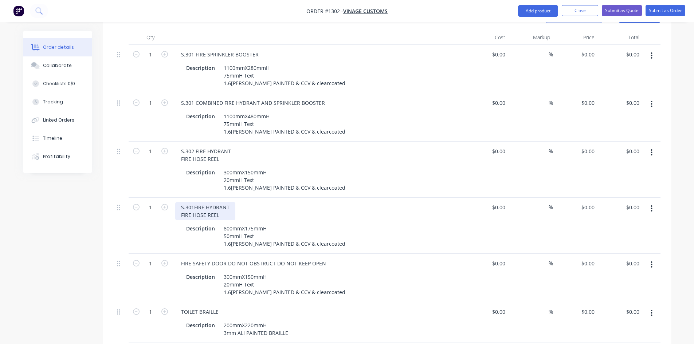
scroll to position [273, 0]
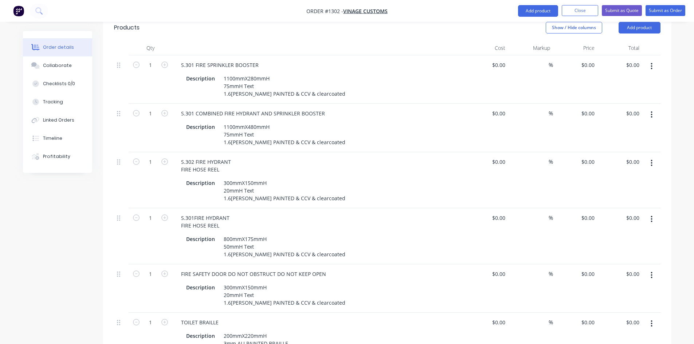
click at [651, 215] on icon "button" at bounding box center [651, 219] width 2 height 8
click at [608, 277] on div "Delete" at bounding box center [625, 282] width 56 height 11
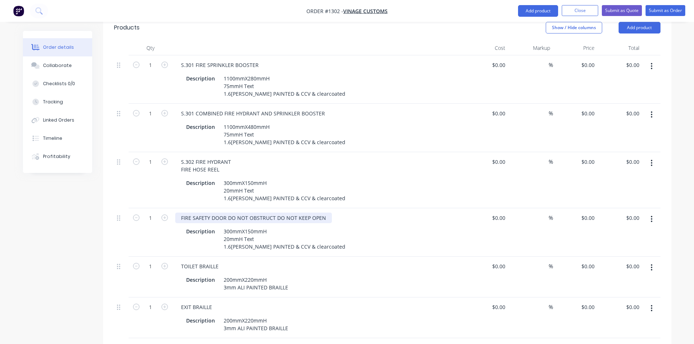
click at [177, 213] on div "FIRE SAFETY DOOR DO NOT OBSTRUCT DO NOT KEEP OPEN" at bounding box center [253, 218] width 157 height 11
click at [181, 261] on div "TOILET BRAILLE" at bounding box center [199, 266] width 49 height 11
click at [180, 302] on div "EXIT BRAILLE" at bounding box center [196, 307] width 43 height 11
click at [181, 302] on div "EXIT BRAILLE" at bounding box center [196, 307] width 43 height 11
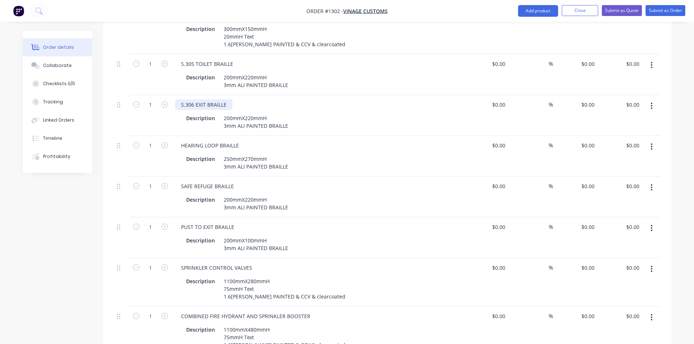
scroll to position [492, 0]
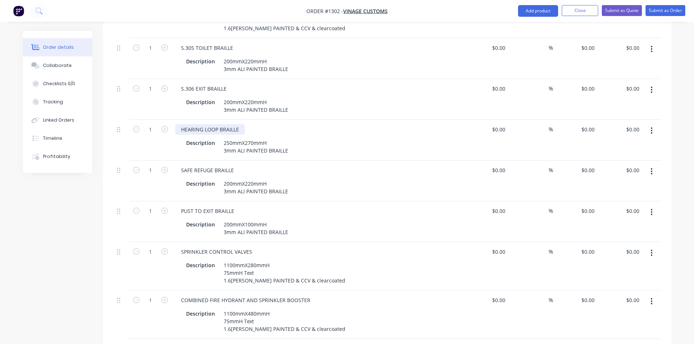
click at [181, 124] on div "HEARING LOOP BRAILLE" at bounding box center [210, 129] width 70 height 11
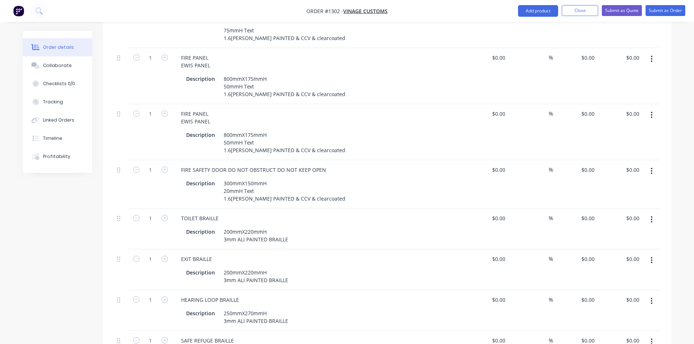
scroll to position [793, 0]
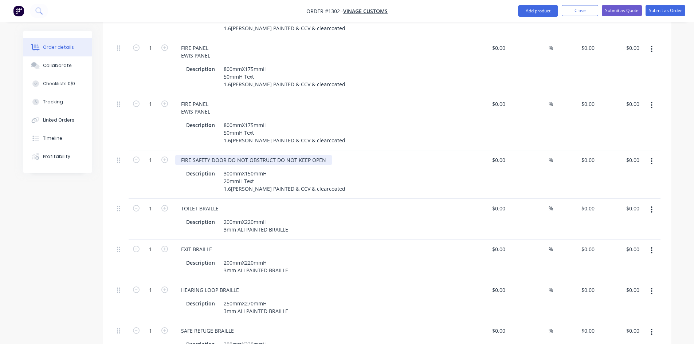
click at [190, 155] on div "FIRE SAFETY DOOR DO NOT OBSTRUCT DO NOT KEEP OPEN" at bounding box center [253, 160] width 157 height 11
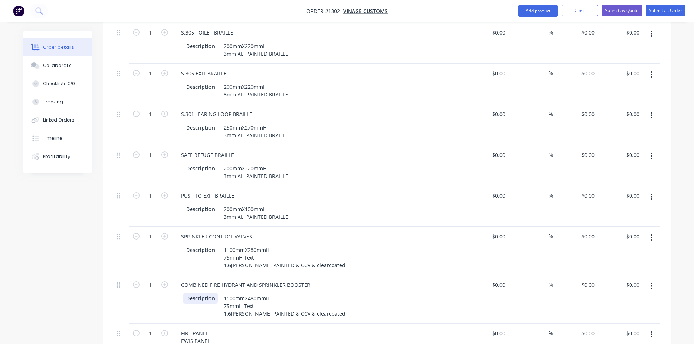
scroll to position [428, 0]
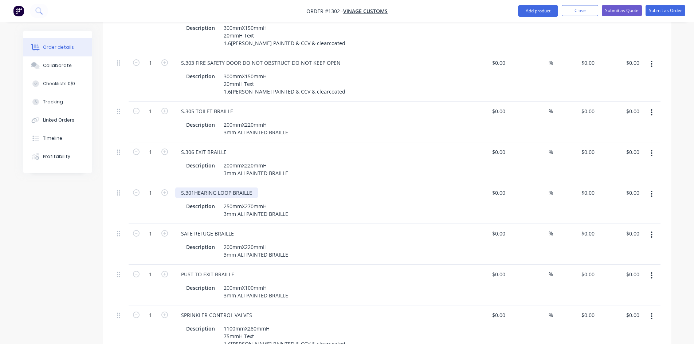
click at [193, 187] on div "S.301HEARING LOOP BRAILLE" at bounding box center [216, 192] width 83 height 11
click at [179, 228] on div "SAFE REFUGE BRAILLE" at bounding box center [207, 233] width 64 height 11
click at [181, 228] on div "SAFE REFUGE BRAILLE" at bounding box center [207, 233] width 64 height 11
click at [180, 269] on div "PUST TO EXIT BRAILLE" at bounding box center [207, 274] width 65 height 11
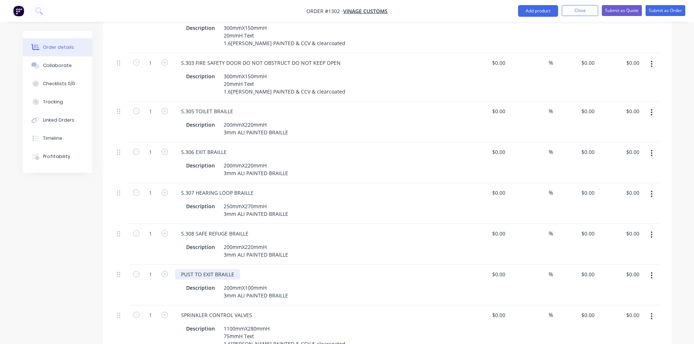
click at [181, 269] on div "PUST TO EXIT BRAILLE" at bounding box center [207, 274] width 65 height 11
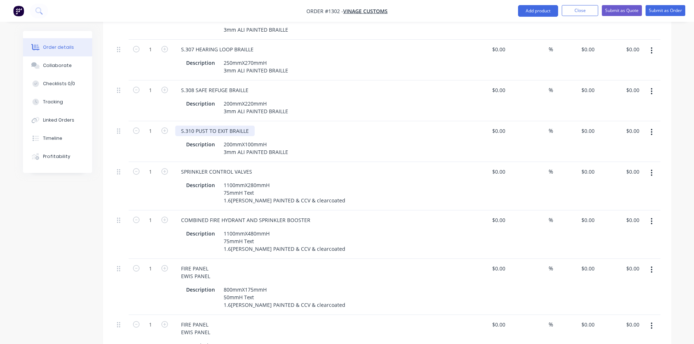
scroll to position [574, 0]
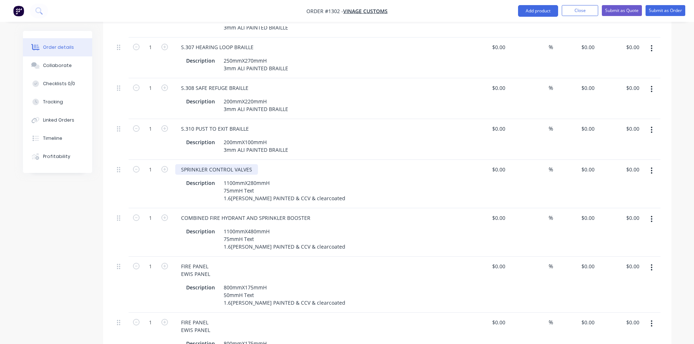
click at [182, 164] on div "SPRINKLER CONTROL VALVES" at bounding box center [216, 169] width 83 height 11
click at [181, 213] on div "COMBINED FIRE HYDRANT AND SPRINKLER BOOSTER" at bounding box center [245, 218] width 141 height 11
click at [179, 261] on div "FIRE PANEL EWIS PANEL" at bounding box center [195, 270] width 41 height 18
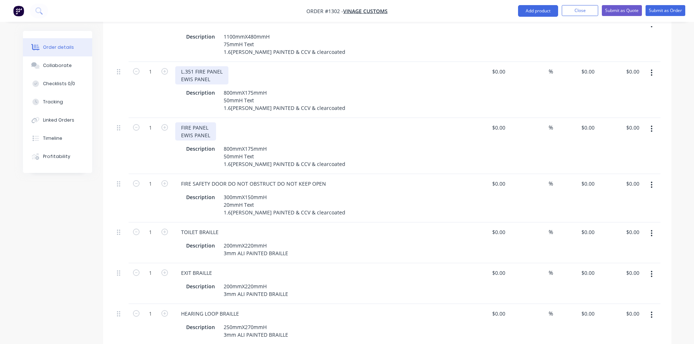
scroll to position [756, 0]
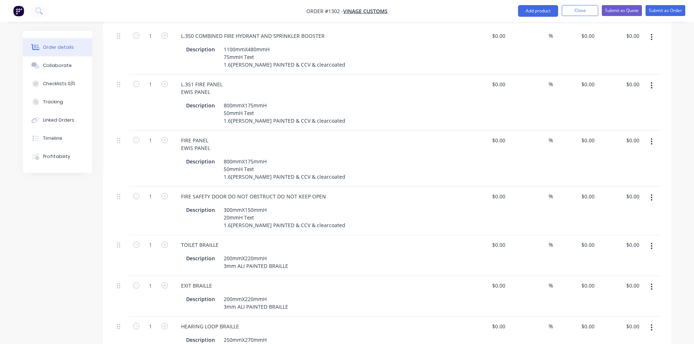
click at [653, 135] on button "button" at bounding box center [651, 141] width 17 height 13
click at [627, 170] on div "Duplicate" at bounding box center [625, 175] width 56 height 11
click at [651, 138] on icon "button" at bounding box center [651, 141] width 1 height 7
click at [622, 199] on div "Delete" at bounding box center [625, 204] width 56 height 11
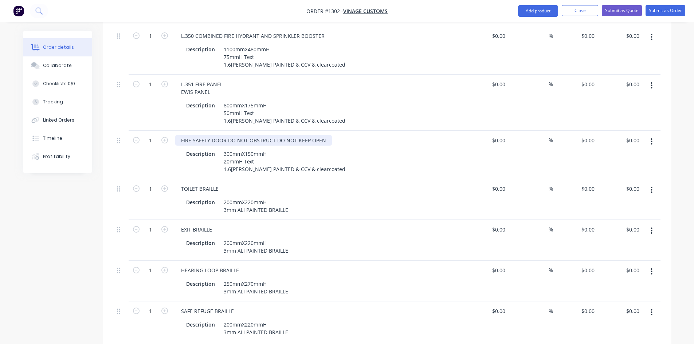
click at [181, 135] on div "FIRE SAFETY DOOR DO NOT OBSTRUCT DO NOT KEEP OPEN" at bounding box center [253, 140] width 157 height 11
paste div
click at [182, 183] on div "TOILET BRAILLE" at bounding box center [199, 188] width 49 height 11
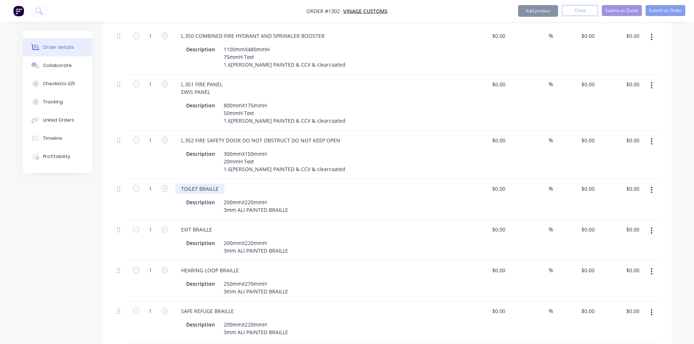
click at [180, 183] on div "TOILET BRAILLE" at bounding box center [199, 188] width 49 height 11
click at [182, 183] on div "TOILET BRAILLE" at bounding box center [199, 188] width 49 height 11
paste div
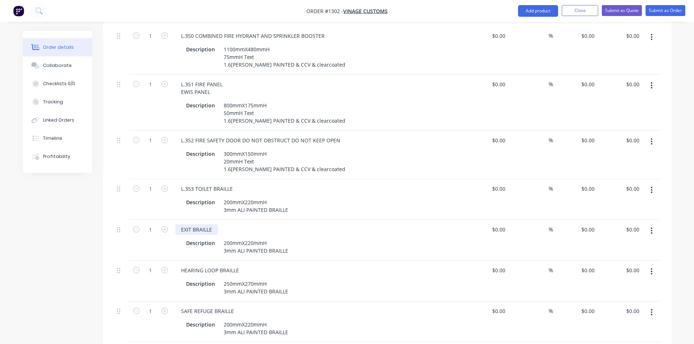
click at [179, 224] on div "EXIT BRAILLE" at bounding box center [196, 229] width 43 height 11
click at [180, 224] on div "EXIT BRAILLE" at bounding box center [196, 229] width 43 height 11
paste div
click at [182, 265] on div "HEARING LOOP BRAILLE" at bounding box center [210, 270] width 70 height 11
click at [178, 265] on div "HEARING LOOP BRAILLE" at bounding box center [210, 270] width 70 height 11
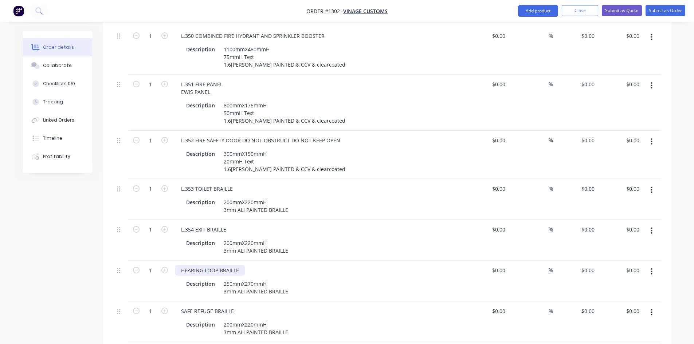
paste div
click at [181, 306] on div "SAFE REFUGE BRAILLE" at bounding box center [207, 311] width 64 height 11
paste div
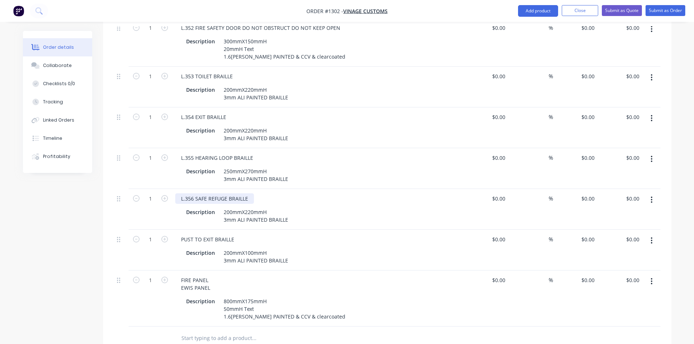
scroll to position [902, 0]
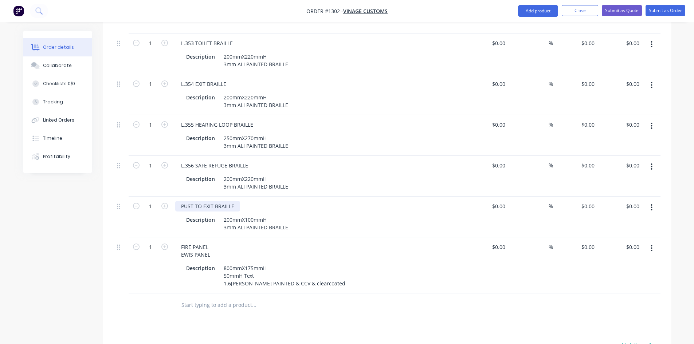
click at [179, 201] on div "PUST TO EXIT BRAILLE" at bounding box center [207, 206] width 65 height 11
click at [181, 201] on div "PUST TO EXIT BRAILLE" at bounding box center [207, 206] width 65 height 11
paste div
click at [651, 244] on icon "button" at bounding box center [651, 248] width 2 height 8
click at [634, 277] on div "Duplicate" at bounding box center [625, 282] width 56 height 11
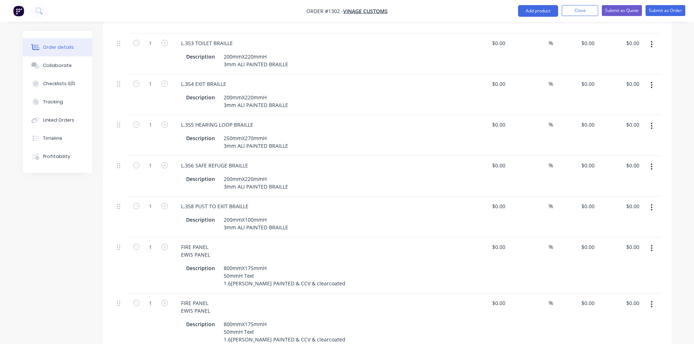
click at [654, 242] on button "button" at bounding box center [651, 248] width 17 height 13
click at [624, 306] on div "Delete" at bounding box center [625, 311] width 56 height 11
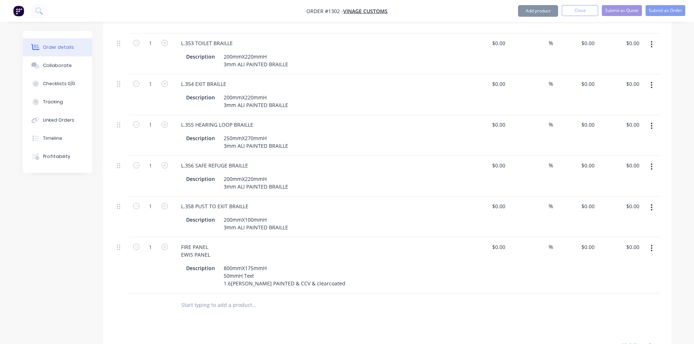
click at [651, 244] on icon "button" at bounding box center [651, 248] width 2 height 8
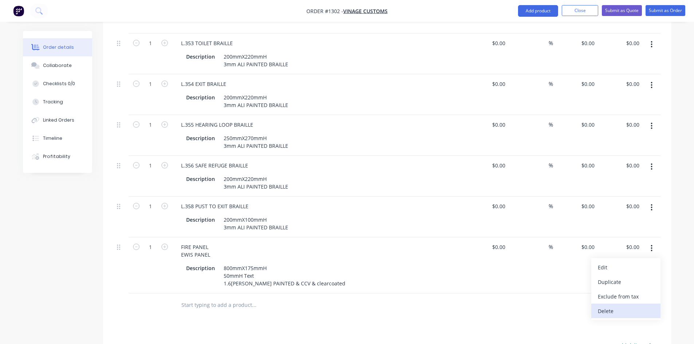
click at [617, 306] on div "Delete" at bounding box center [625, 311] width 56 height 11
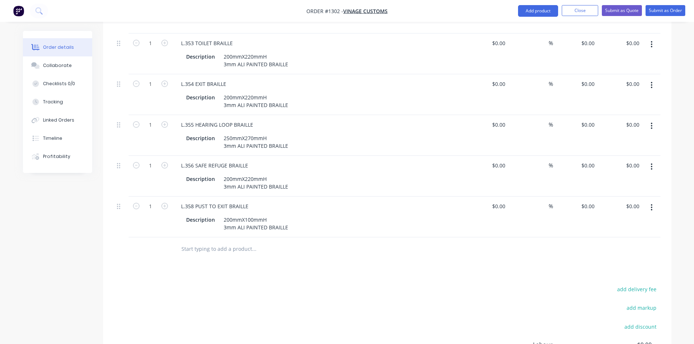
click at [226, 242] on input "text" at bounding box center [254, 249] width 146 height 15
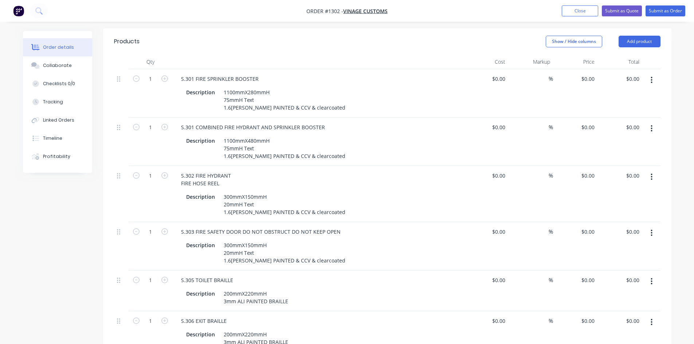
scroll to position [246, 0]
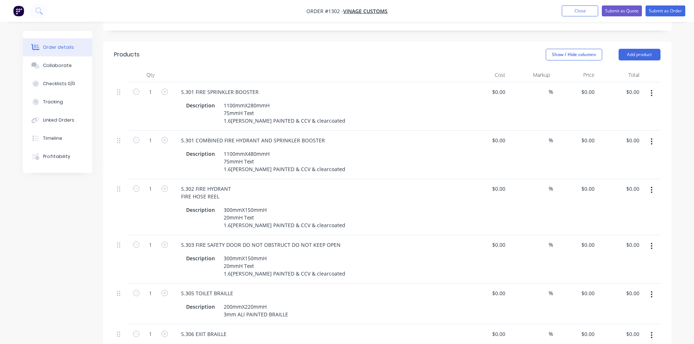
click at [160, 87] on button "button" at bounding box center [164, 91] width 9 height 8
click at [163, 88] on icon "button" at bounding box center [164, 91] width 7 height 7
click at [134, 88] on icon "button" at bounding box center [136, 91] width 7 height 7
type input "2"
click at [147, 183] on input "1" at bounding box center [150, 188] width 19 height 11
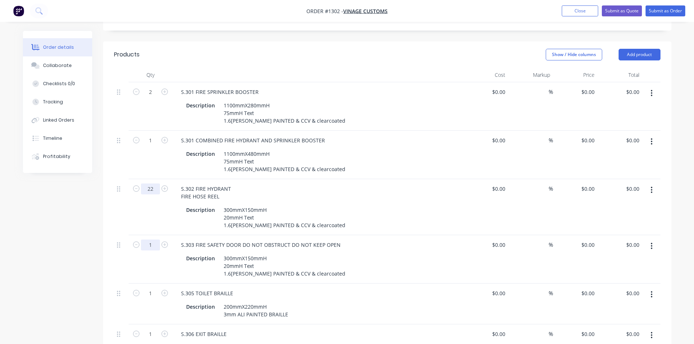
type input "22"
click at [153, 240] on input "1" at bounding box center [150, 245] width 19 height 11
type input "22"
click at [149, 288] on input "1" at bounding box center [150, 293] width 19 height 11
type input "14"
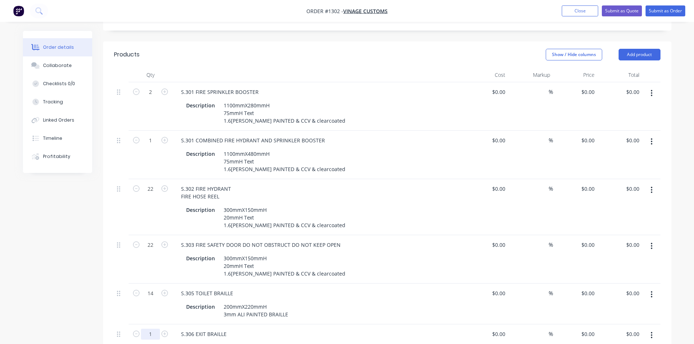
click at [151, 329] on input "1" at bounding box center [150, 334] width 19 height 11
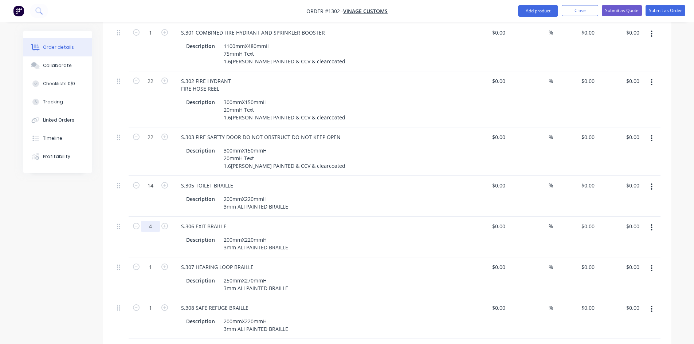
scroll to position [392, 0]
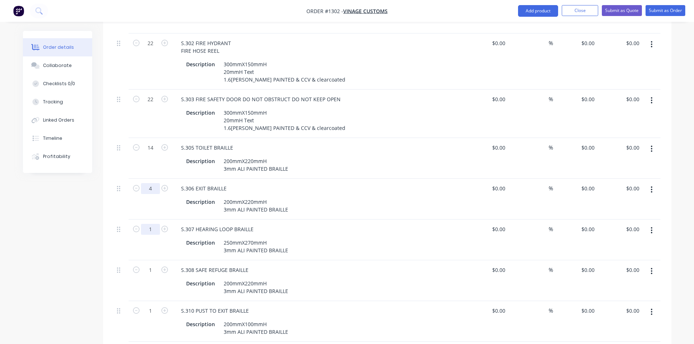
type input "4"
click at [150, 224] on input "1" at bounding box center [150, 229] width 19 height 11
type input "6"
click at [151, 265] on input "1" at bounding box center [150, 270] width 19 height 11
type input "3"
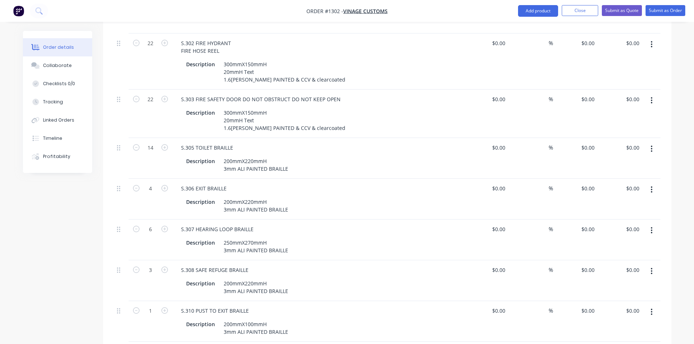
click at [107, 277] on div "Qty Cost Markup Price Total 2 S.301 FIRE SPRINKLER BOOSTER Description 1100mmX2…" at bounding box center [387, 346] width 568 height 849
click at [151, 142] on input "14" at bounding box center [150, 147] width 19 height 11
type input "32"
click at [149, 183] on input "4" at bounding box center [150, 188] width 19 height 11
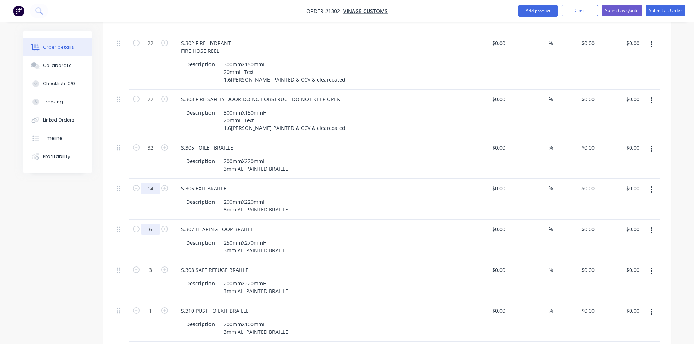
type input "14"
type input "4"
click at [148, 265] on input "3" at bounding box center [150, 270] width 19 height 11
click at [148, 265] on input "6" at bounding box center [150, 270] width 19 height 11
type input "6"
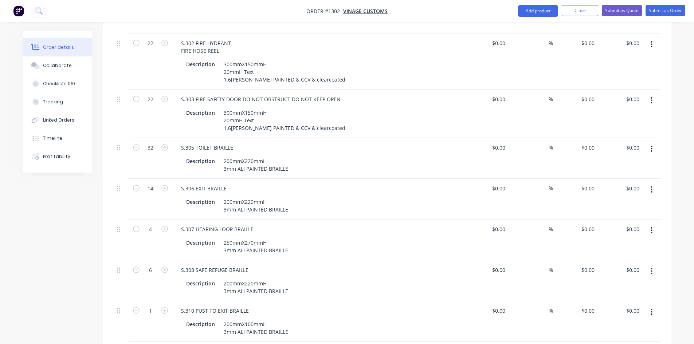
click at [93, 254] on div "Created by [PERSON_NAME] Created [DATE] Required [DATE] Assigned to Add team me…" at bounding box center [347, 297] width 648 height 1317
click at [150, 305] on input "1" at bounding box center [150, 310] width 19 height 11
type input "3"
click at [75, 282] on div "Created by [PERSON_NAME] Created [DATE] Required [DATE] Assigned to Add team me…" at bounding box center [347, 297] width 648 height 1317
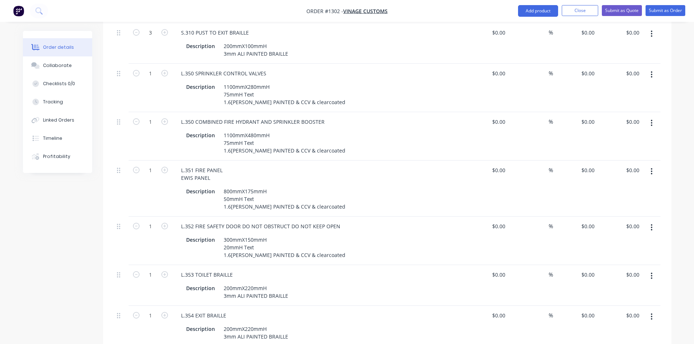
scroll to position [683, 0]
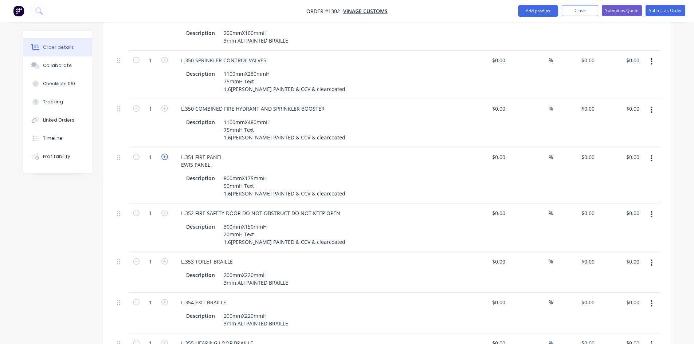
click at [162, 154] on icon "button" at bounding box center [164, 157] width 7 height 7
type input "3"
click at [151, 208] on input "1" at bounding box center [150, 213] width 19 height 11
type input "10"
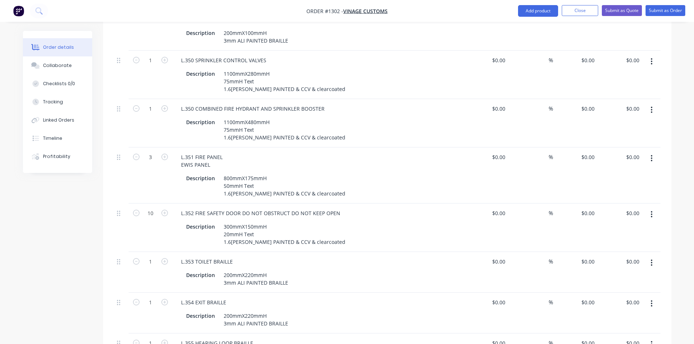
click at [83, 220] on div "Created by [PERSON_NAME] Created [DATE] Required [DATE] Assigned to Add team me…" at bounding box center [347, 6] width 648 height 1317
click at [150, 256] on input "1" at bounding box center [150, 261] width 19 height 11
type input "7"
click at [147, 297] on input "1" at bounding box center [150, 302] width 19 height 11
type input "4"
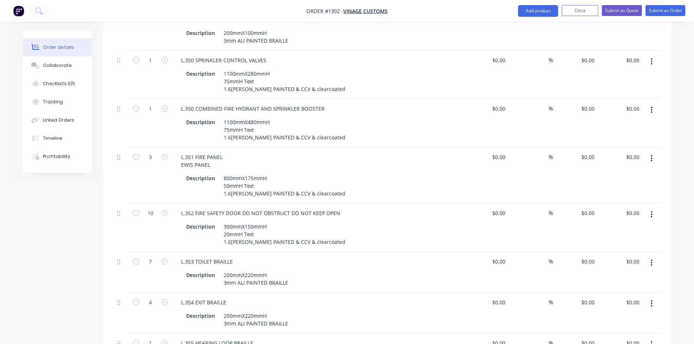
click at [79, 275] on div "Created by [PERSON_NAME] Created [DATE] Required [DATE] Assigned to Add team me…" at bounding box center [347, 6] width 648 height 1317
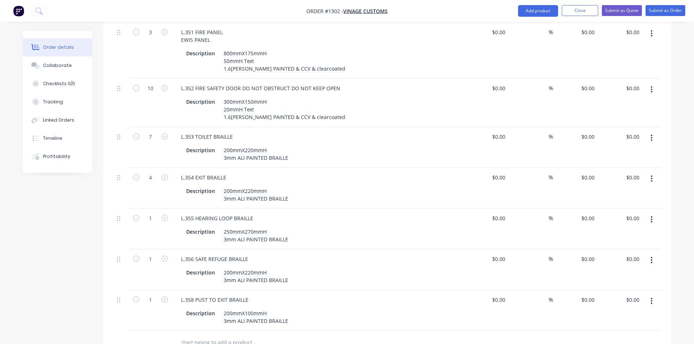
scroll to position [865, 0]
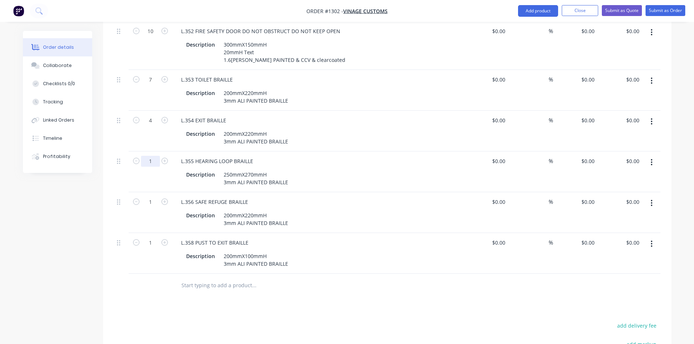
click at [149, 156] on input "1" at bounding box center [150, 161] width 19 height 11
type input "6"
click at [616, 8] on button "Submit as Quote" at bounding box center [621, 10] width 40 height 11
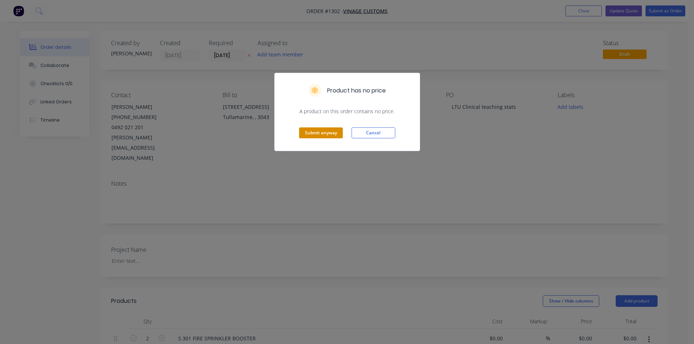
click at [327, 132] on button "Submit anyway" at bounding box center [321, 132] width 44 height 11
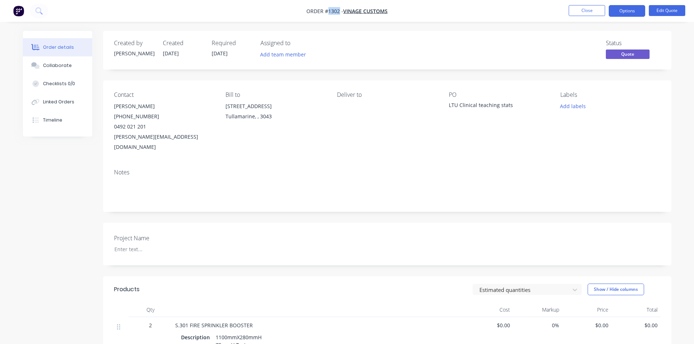
drag, startPoint x: 328, startPoint y: 9, endPoint x: 339, endPoint y: 8, distance: 11.3
click at [339, 8] on span "Order #1302 -" at bounding box center [324, 11] width 37 height 7
copy span "1302"
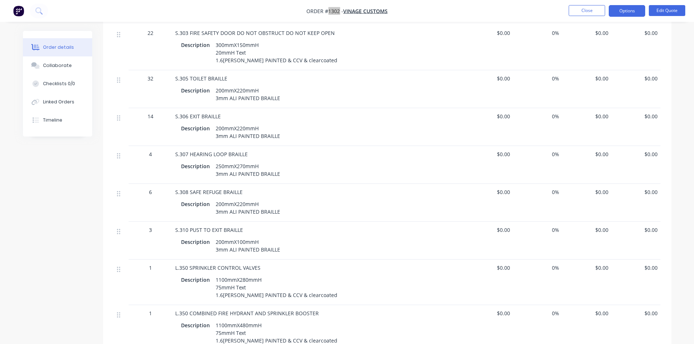
scroll to position [437, 0]
click at [505, 226] on span "$0.00" at bounding box center [487, 230] width 43 height 8
click at [501, 226] on span "$0.00" at bounding box center [487, 230] width 43 height 8
click at [591, 11] on button "Close" at bounding box center [586, 10] width 36 height 11
